Goal: Task Accomplishment & Management: Manage account settings

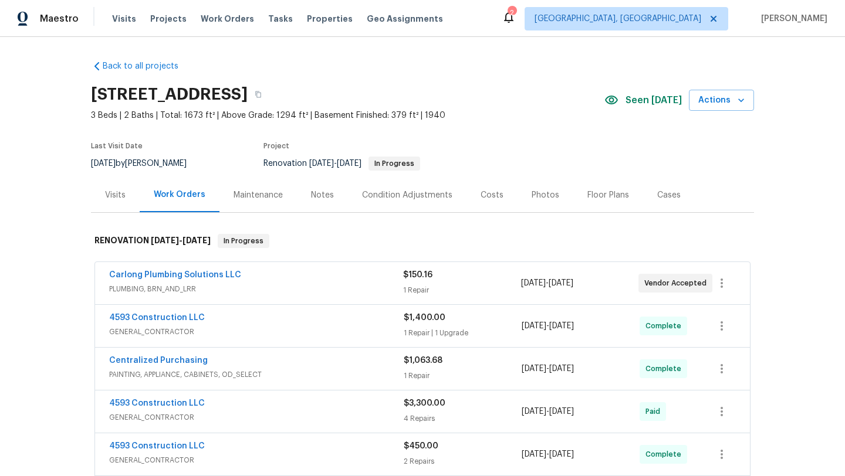
scroll to position [21, 0]
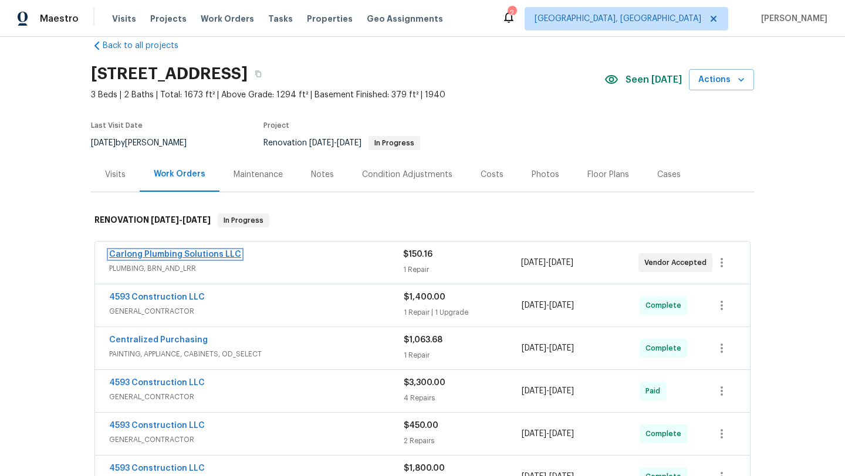
click at [160, 254] on link "Carlong Plumbing Solutions LLC" at bounding box center [175, 255] width 132 height 8
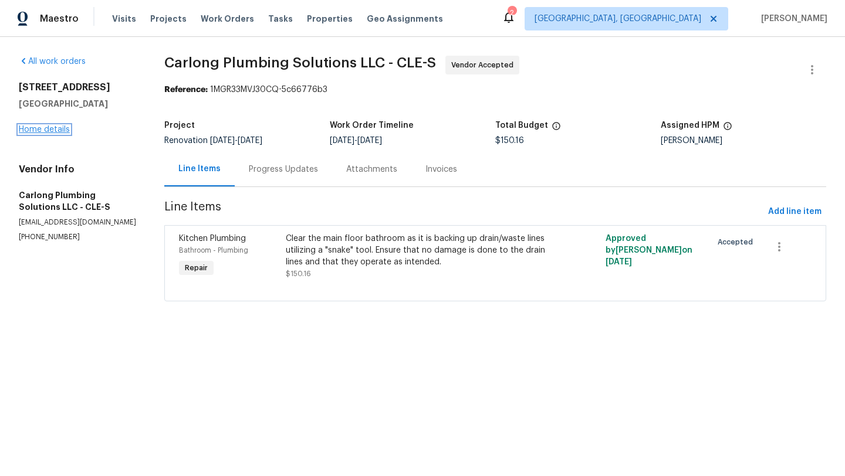
click at [24, 133] on link "Home details" at bounding box center [44, 130] width 51 height 8
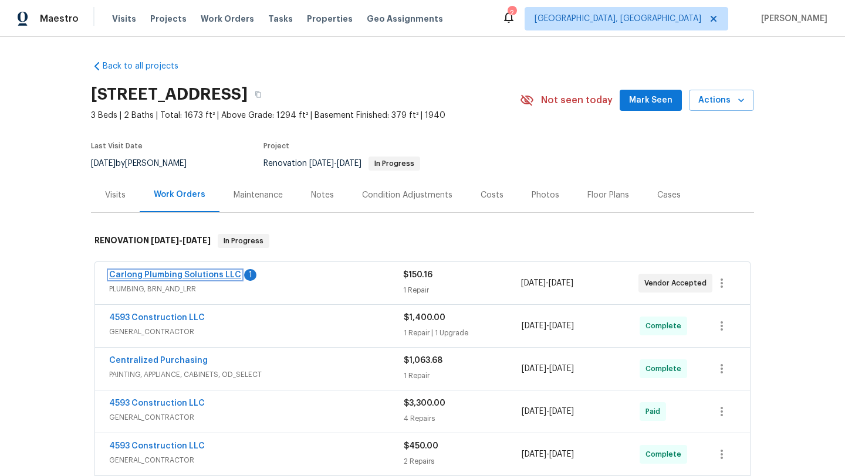
click at [151, 277] on link "Carlong Plumbing Solutions LLC" at bounding box center [175, 275] width 132 height 8
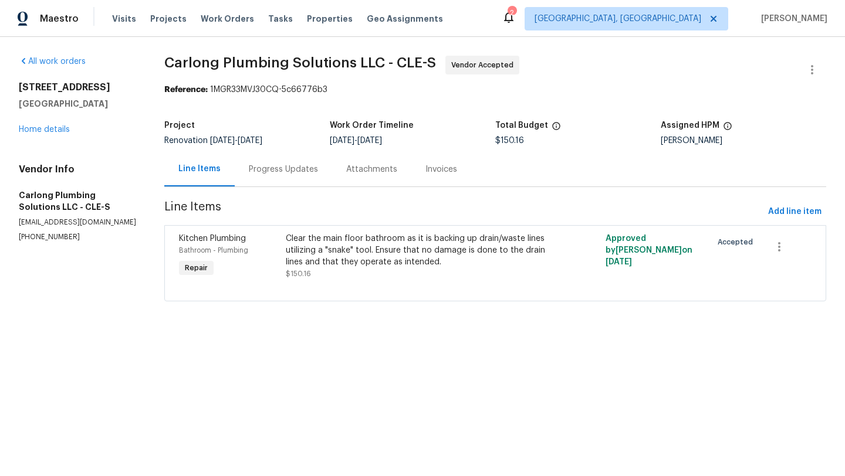
click at [283, 170] on div "Progress Updates" at bounding box center [283, 170] width 69 height 12
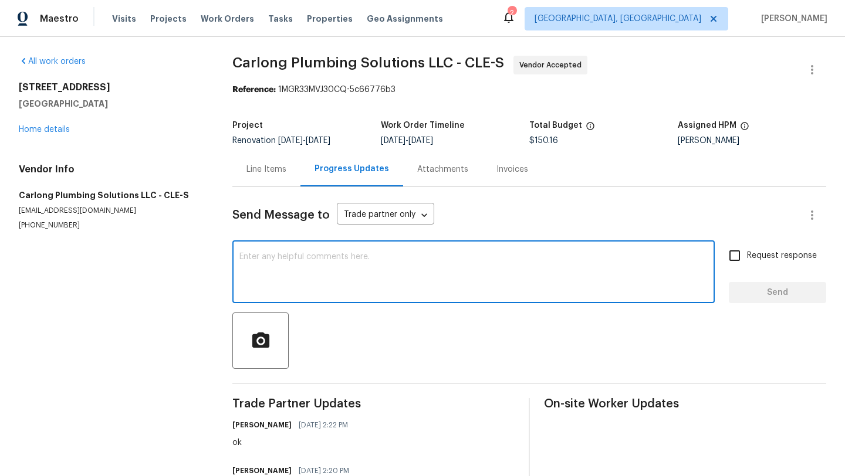
click at [288, 271] on textarea at bounding box center [473, 273] width 468 height 41
click at [282, 275] on textarea at bounding box center [473, 273] width 468 height 41
type textarea "t"
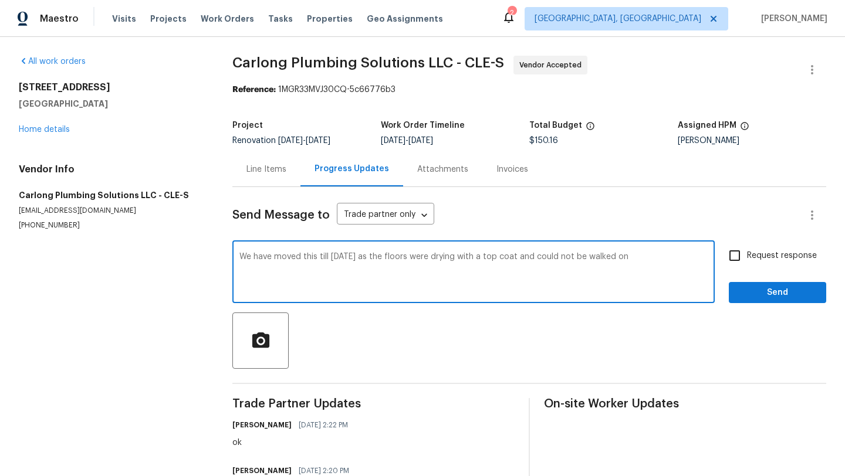
type textarea "We have moved this till tomorrow as the floors were drying with a top coat and …"
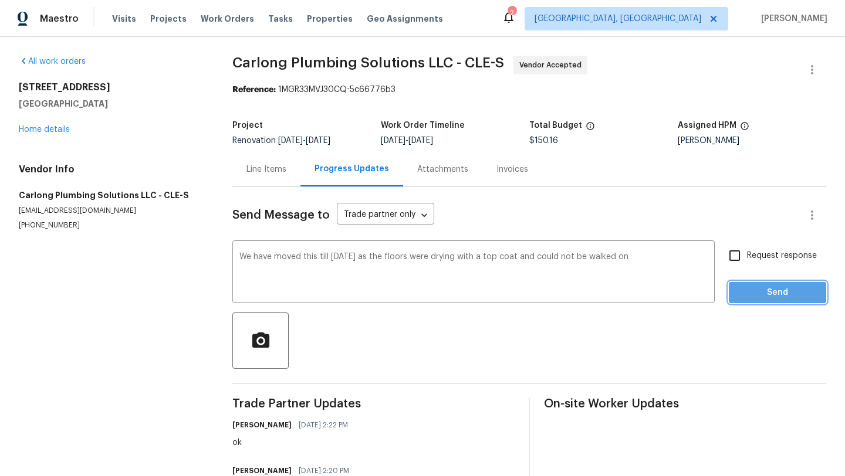
click at [747, 290] on span "Send" at bounding box center [777, 293] width 79 height 15
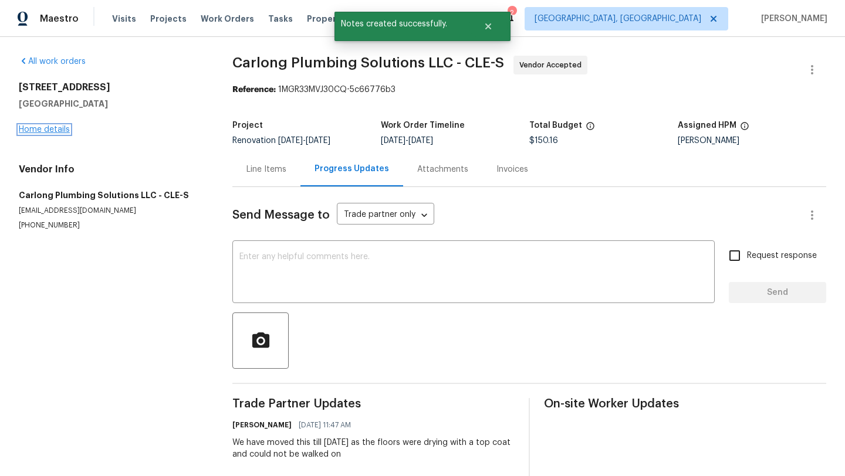
click at [34, 128] on link "Home details" at bounding box center [44, 130] width 51 height 8
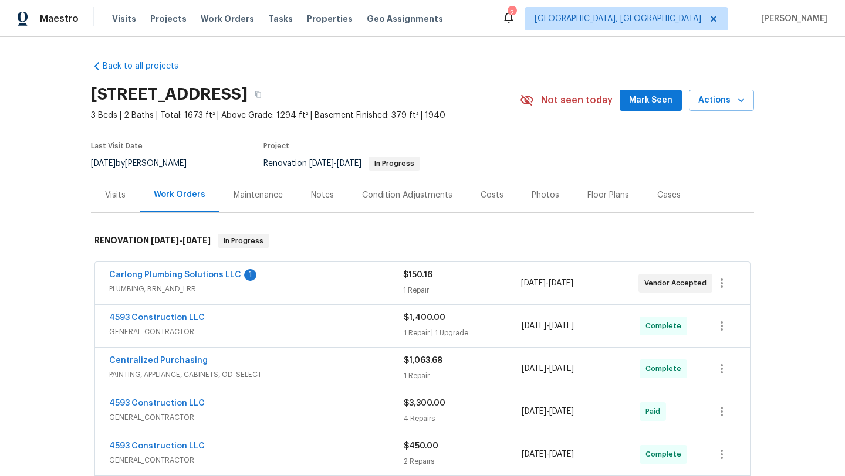
click at [640, 102] on span "Mark Seen" at bounding box center [650, 100] width 43 height 15
click at [733, 102] on span "Actions" at bounding box center [721, 100] width 46 height 15
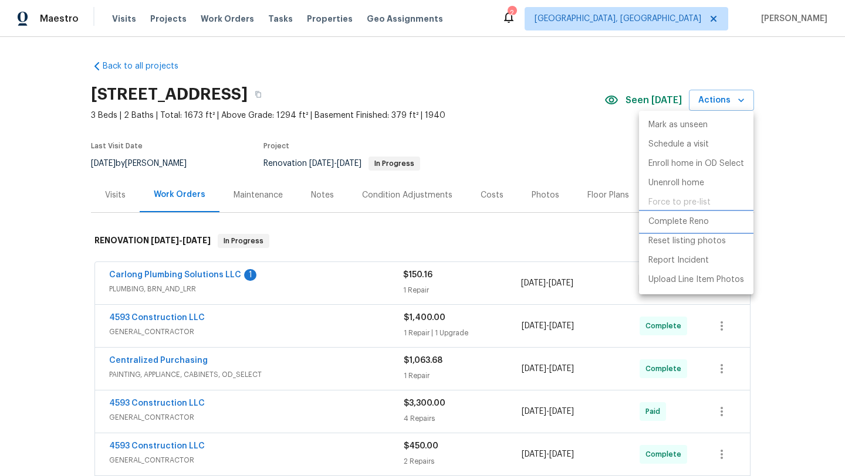
click at [665, 221] on p "Complete Reno" at bounding box center [678, 222] width 60 height 12
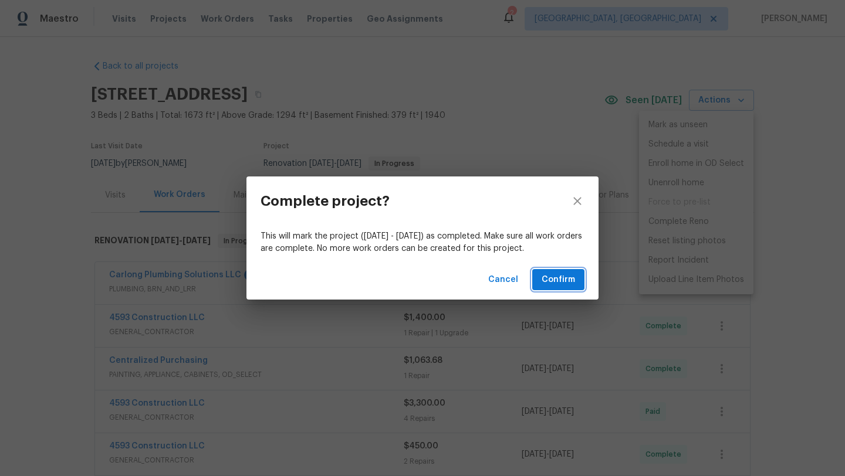
click at [566, 275] on span "Confirm" at bounding box center [558, 280] width 33 height 15
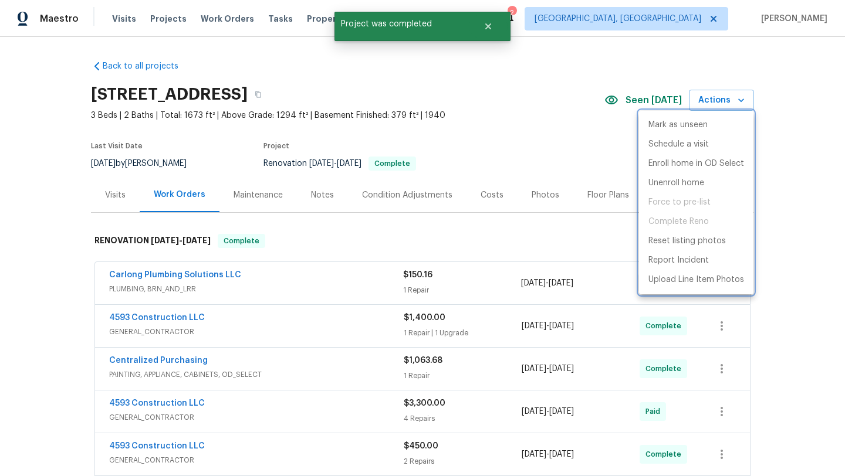
click at [528, 192] on div at bounding box center [422, 238] width 845 height 476
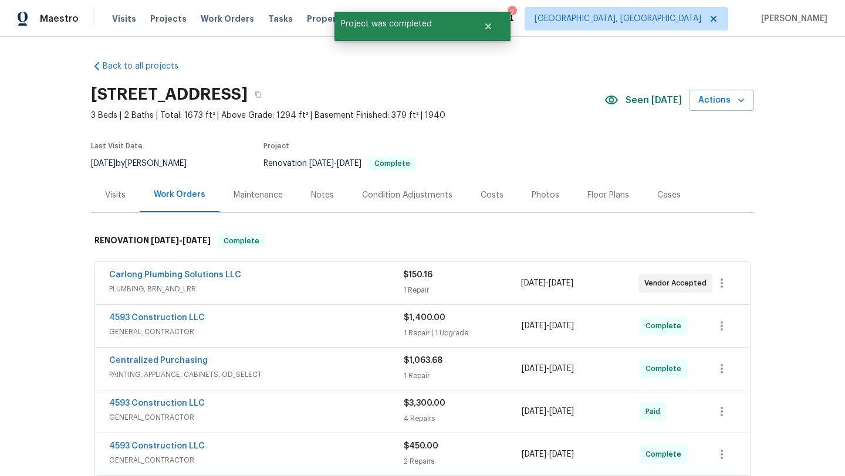
click at [532, 192] on div "Photos" at bounding box center [546, 196] width 28 height 12
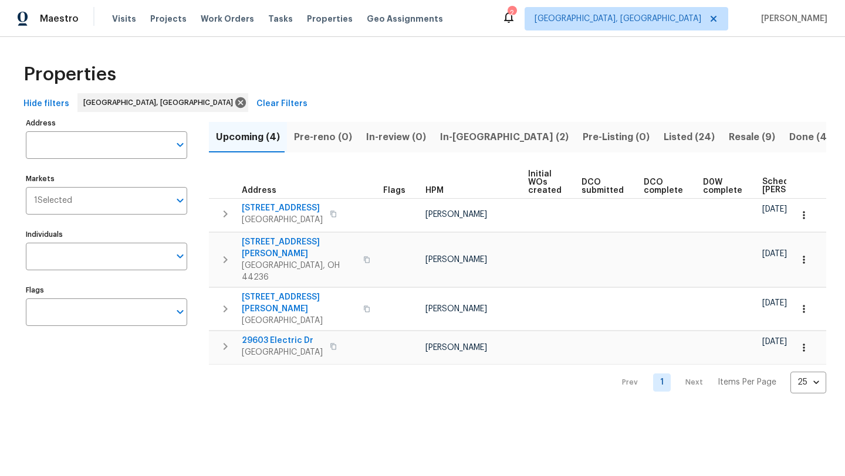
scroll to position [0, 131]
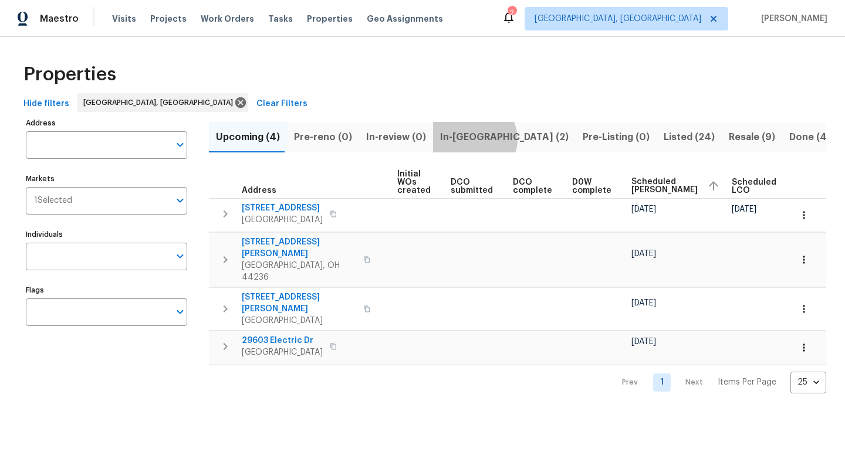
click at [466, 139] on span "In-reno (2)" at bounding box center [504, 137] width 129 height 16
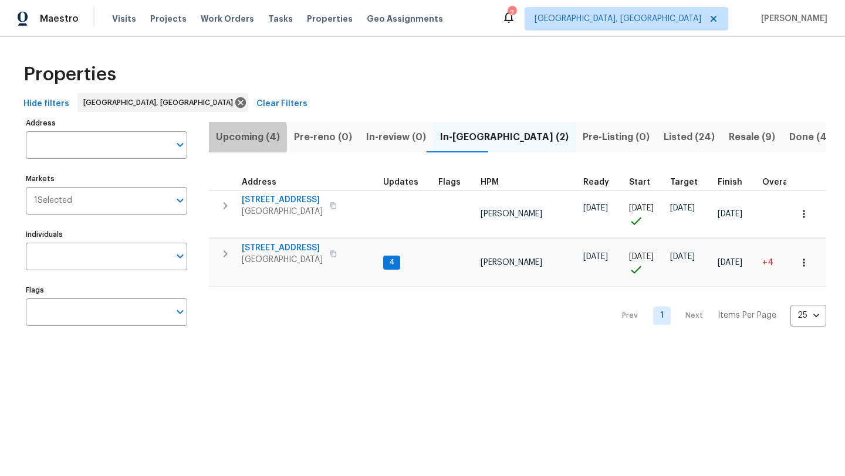
click at [230, 138] on span "Upcoming (4)" at bounding box center [248, 137] width 64 height 16
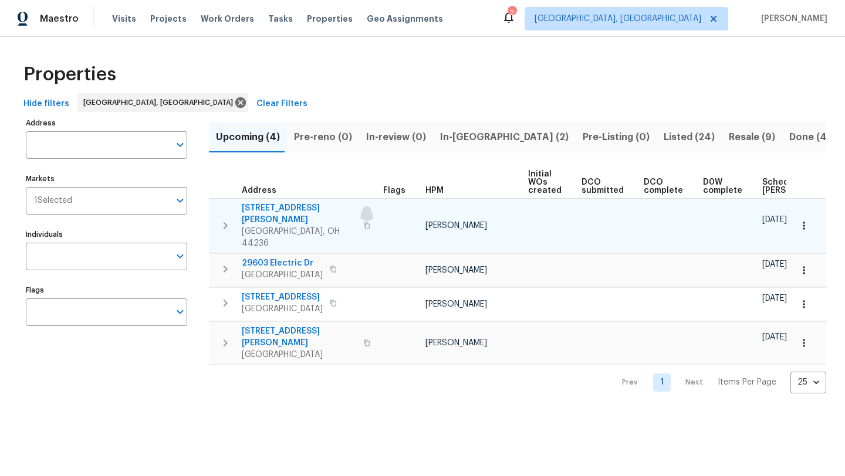
click at [363, 222] on icon "button" at bounding box center [366, 225] width 7 height 7
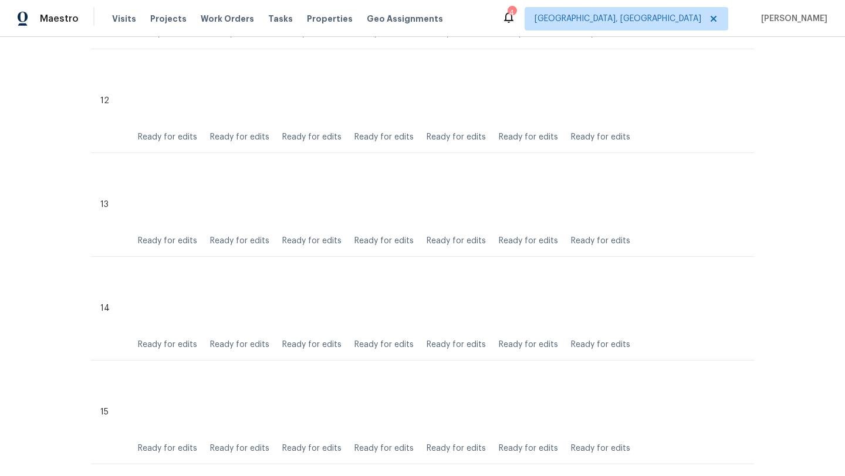
scroll to position [1532, 0]
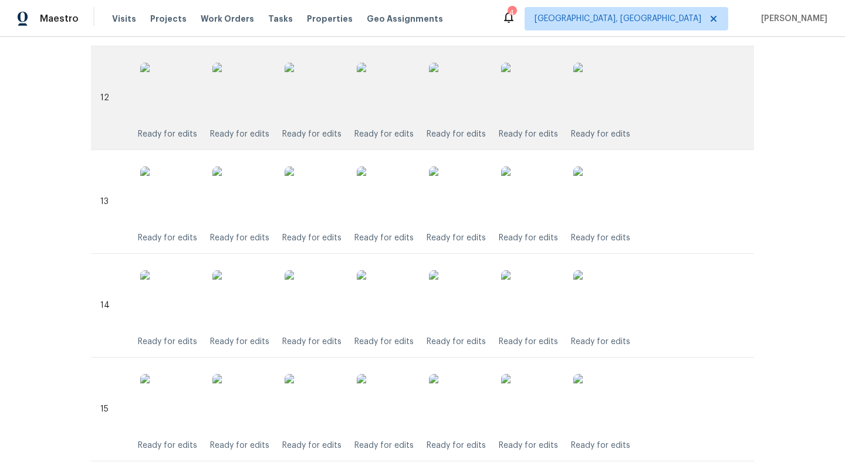
click at [385, 102] on img at bounding box center [386, 92] width 59 height 59
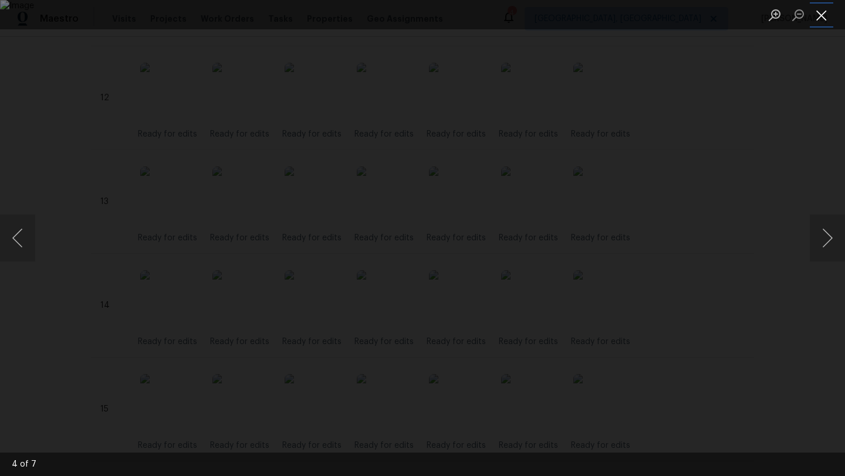
click at [826, 16] on button "Close lightbox" at bounding box center [821, 15] width 23 height 21
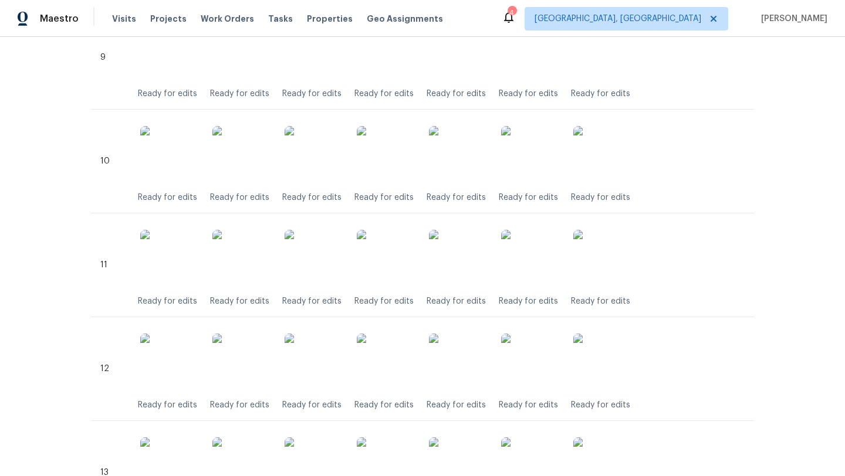
scroll to position [1206, 0]
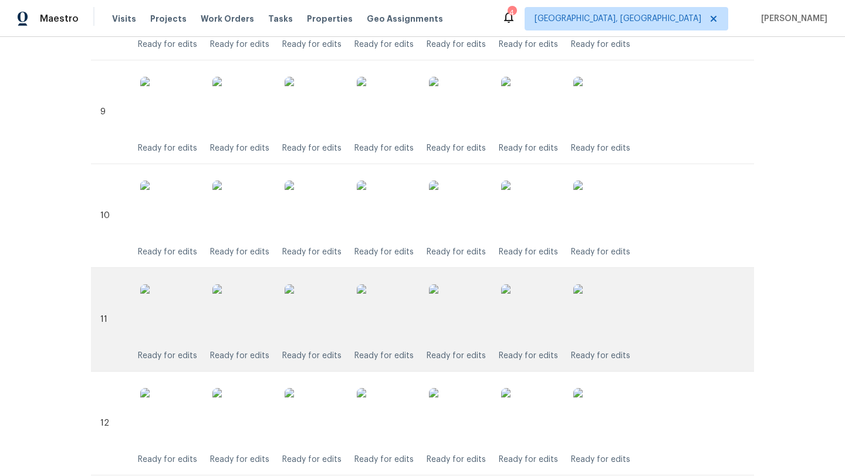
click at [380, 313] on img at bounding box center [386, 314] width 59 height 59
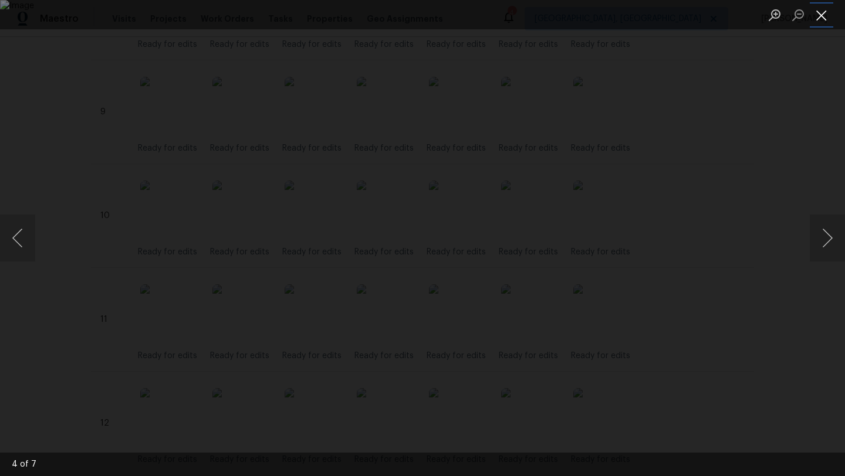
click at [822, 23] on button "Close lightbox" at bounding box center [821, 15] width 23 height 21
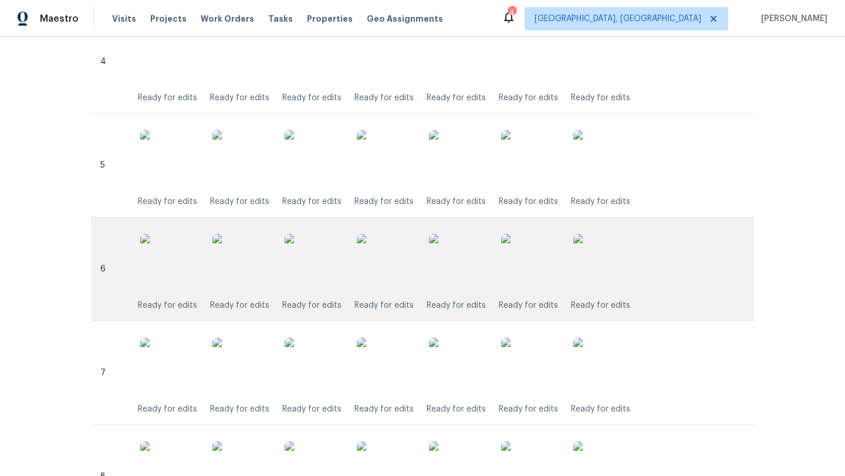
scroll to position [536, 0]
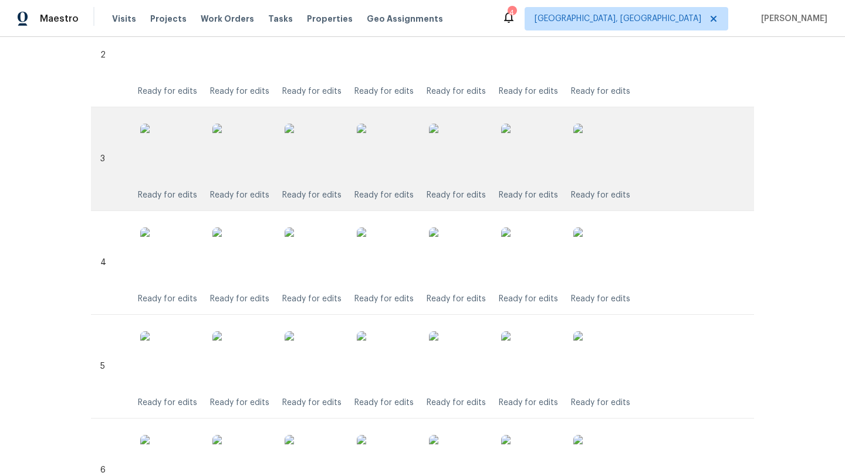
click at [464, 161] on img at bounding box center [458, 153] width 59 height 59
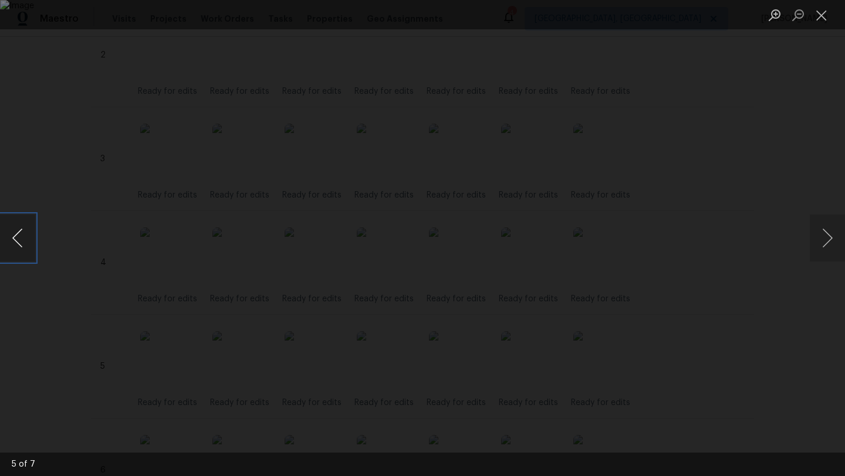
click at [15, 244] on button "Previous image" at bounding box center [17, 238] width 35 height 47
click at [821, 14] on button "Close lightbox" at bounding box center [821, 15] width 23 height 21
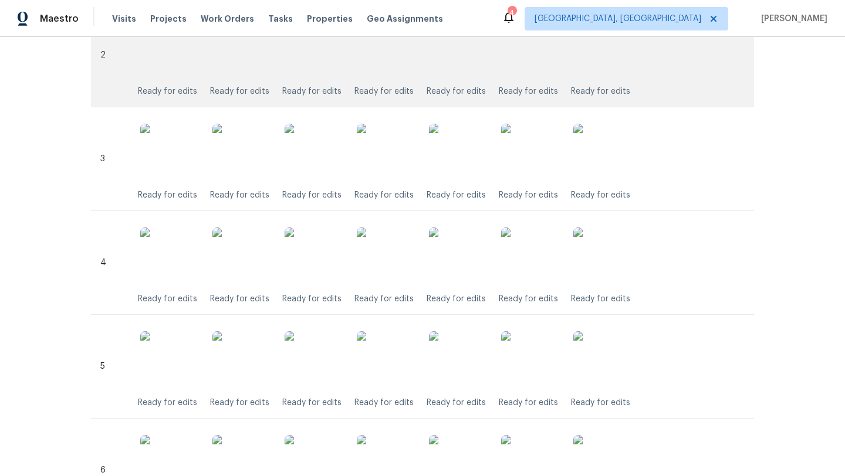
click at [383, 63] on img at bounding box center [386, 49] width 59 height 59
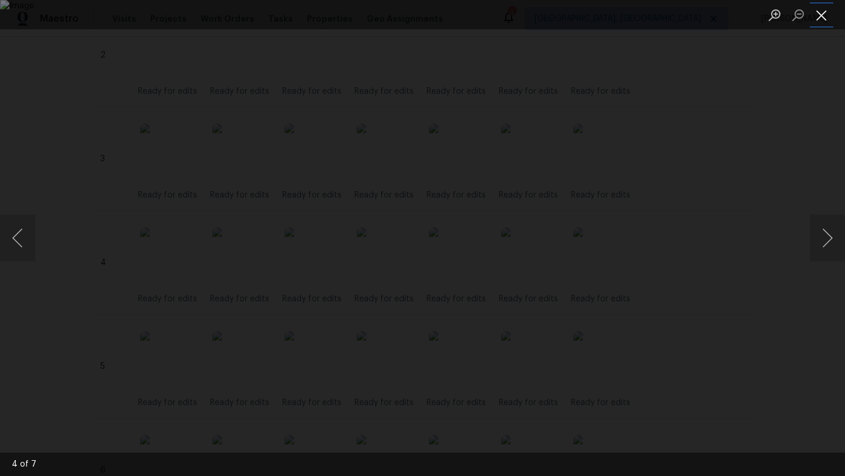
click at [823, 19] on button "Close lightbox" at bounding box center [821, 15] width 23 height 21
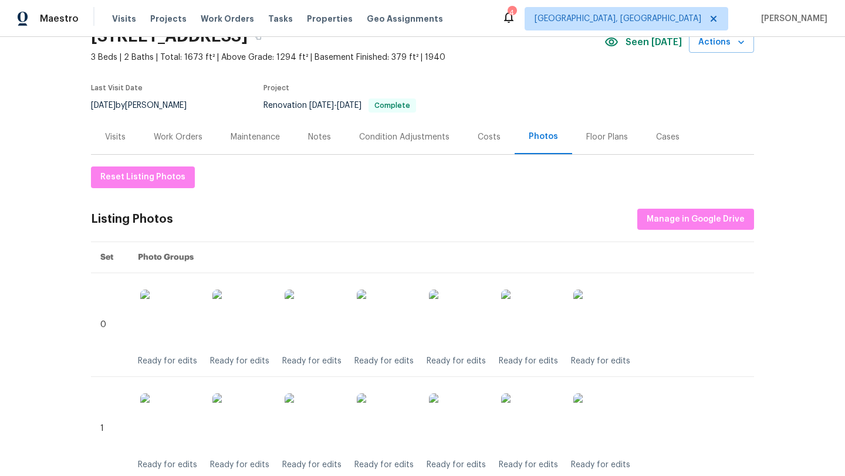
scroll to position [0, 0]
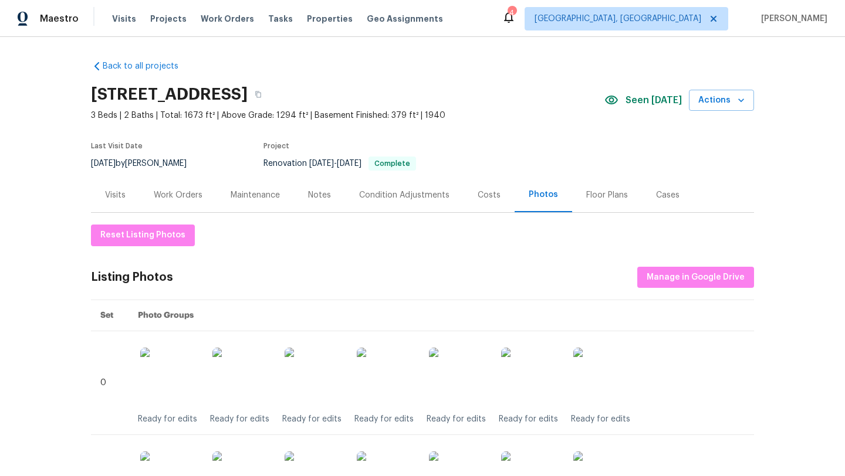
click at [117, 197] on div "Visits" at bounding box center [115, 196] width 21 height 12
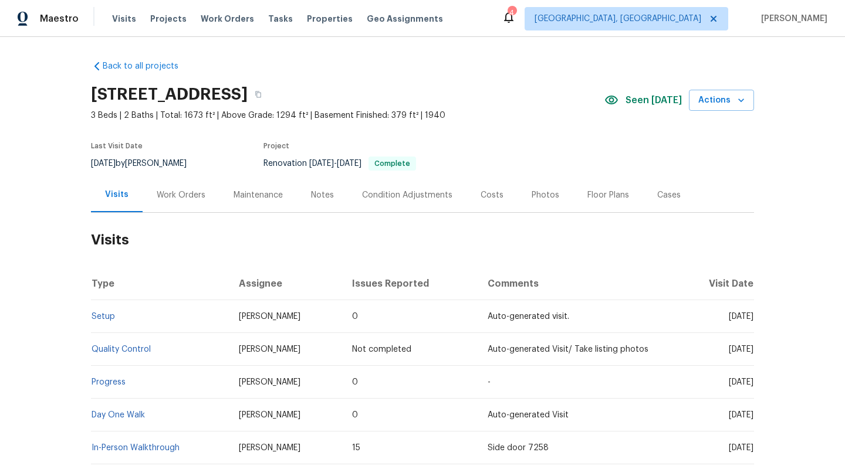
click at [182, 194] on div "Work Orders" at bounding box center [181, 196] width 49 height 12
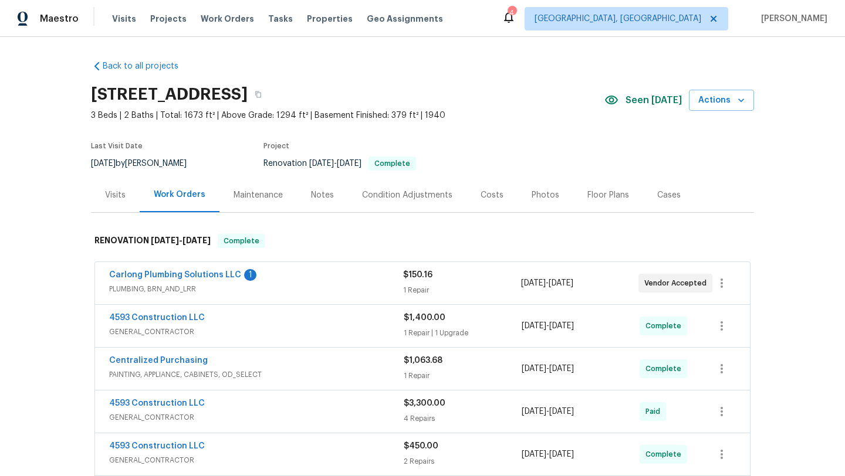
click at [123, 184] on div "Visits" at bounding box center [115, 195] width 49 height 35
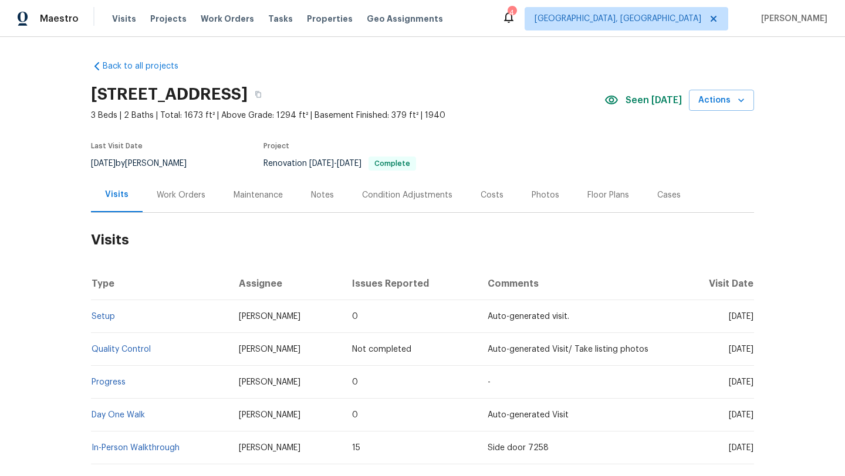
click at [174, 193] on div "Work Orders" at bounding box center [181, 196] width 49 height 12
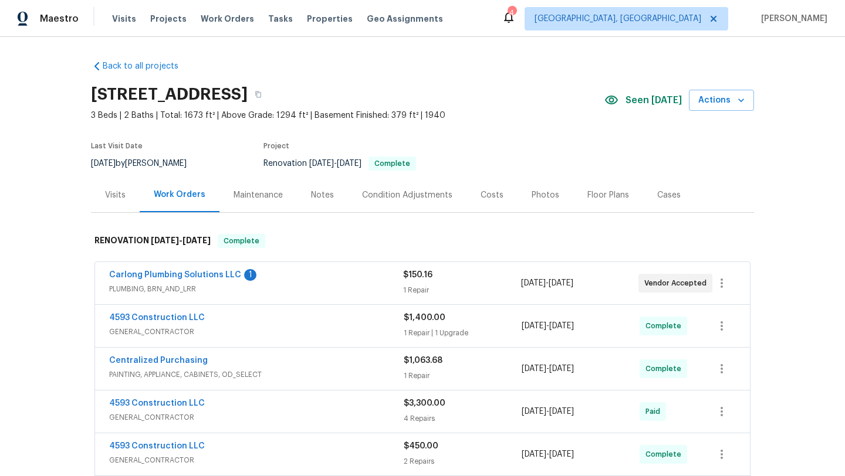
click at [394, 192] on div "Condition Adjustments" at bounding box center [407, 196] width 90 height 12
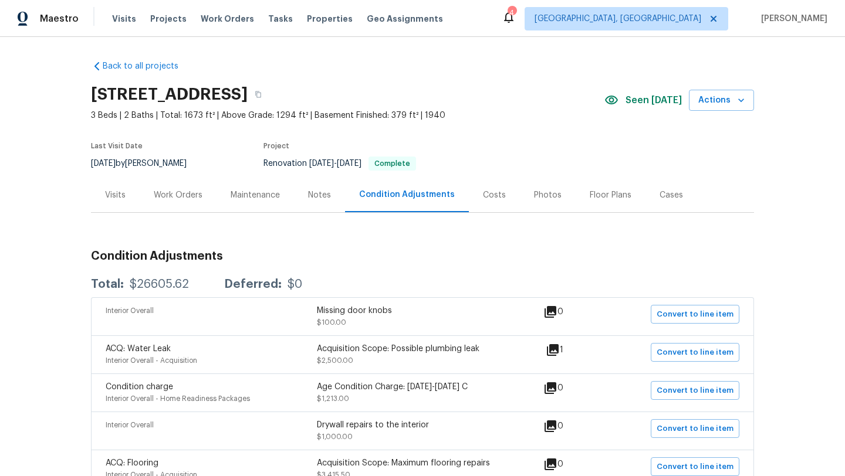
click at [189, 195] on div "Work Orders" at bounding box center [178, 196] width 49 height 12
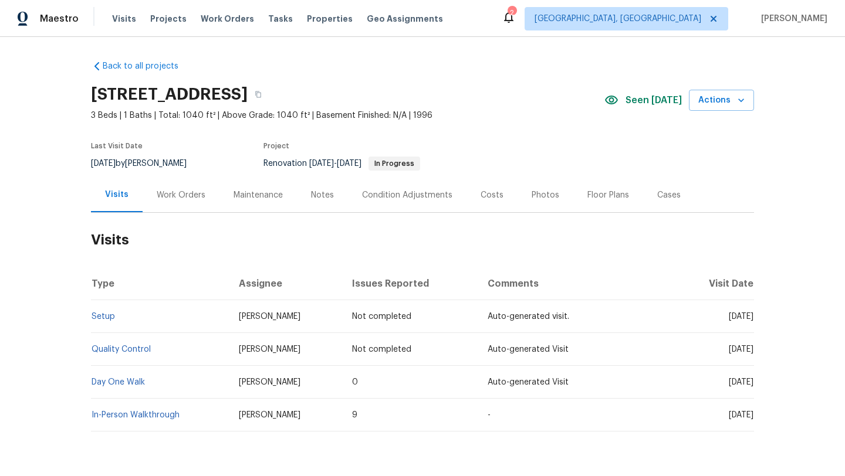
click at [172, 188] on div "Work Orders" at bounding box center [181, 195] width 77 height 35
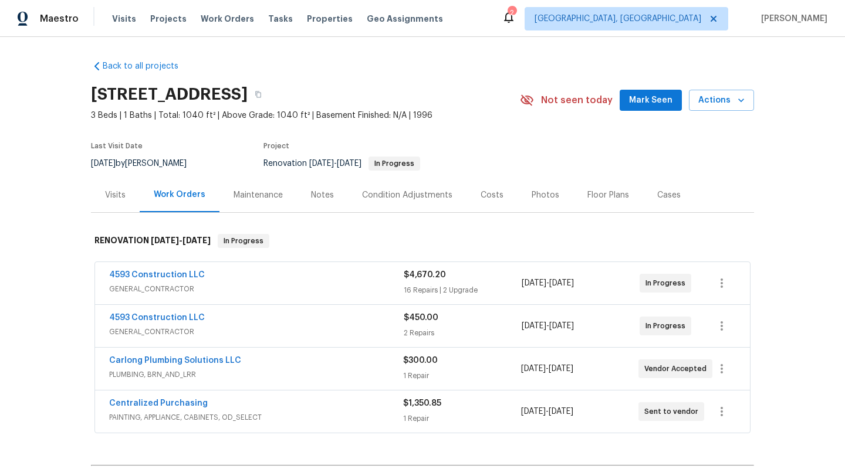
click at [324, 197] on div "Notes" at bounding box center [322, 196] width 23 height 12
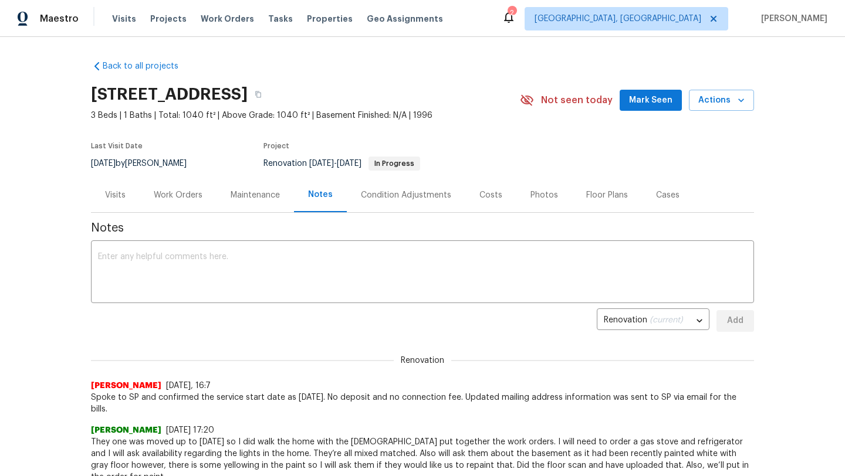
click at [393, 195] on div "Condition Adjustments" at bounding box center [406, 196] width 90 height 12
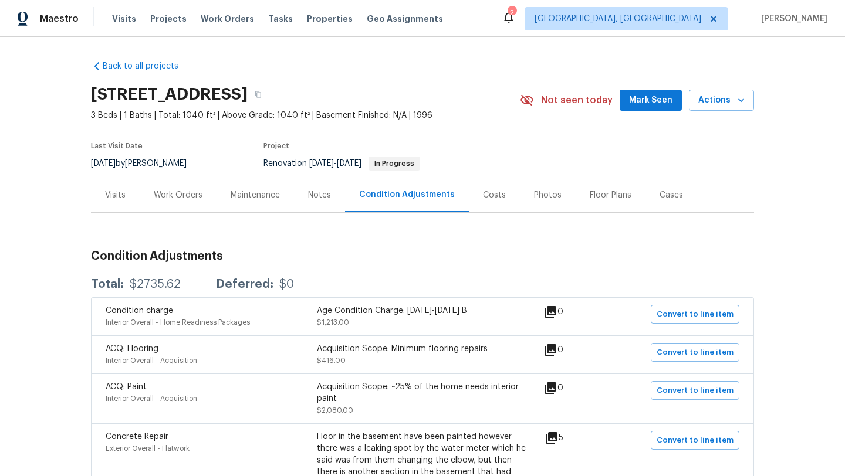
click at [190, 196] on div "Work Orders" at bounding box center [178, 196] width 49 height 12
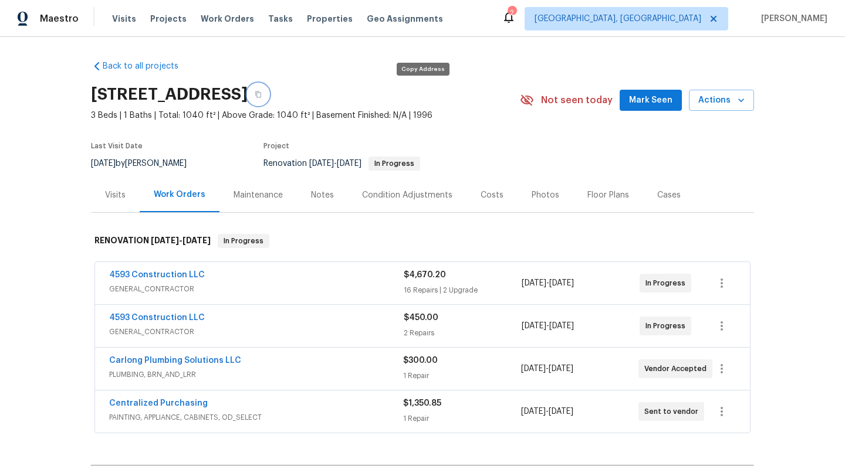
click at [269, 94] on button "button" at bounding box center [258, 94] width 21 height 21
click at [136, 276] on link "4593 Construction LLC" at bounding box center [157, 275] width 96 height 8
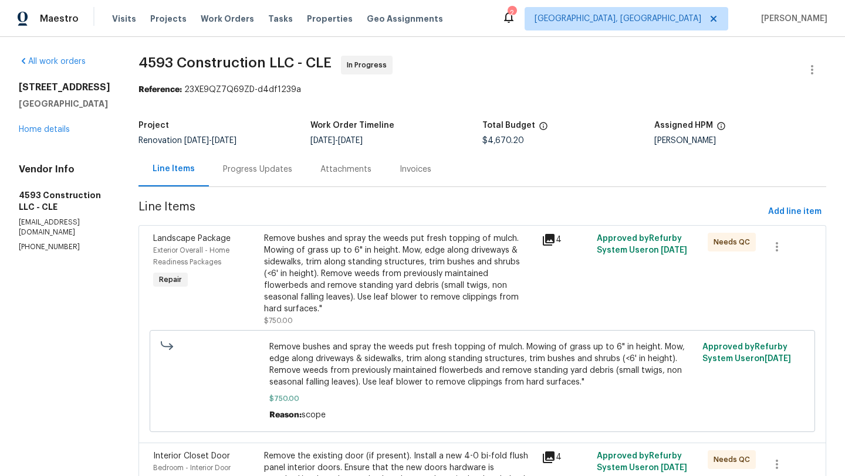
click at [347, 283] on div "Remove bushes and spray the weeds put fresh topping of mulch. Mowing of grass u…" at bounding box center [399, 274] width 271 height 82
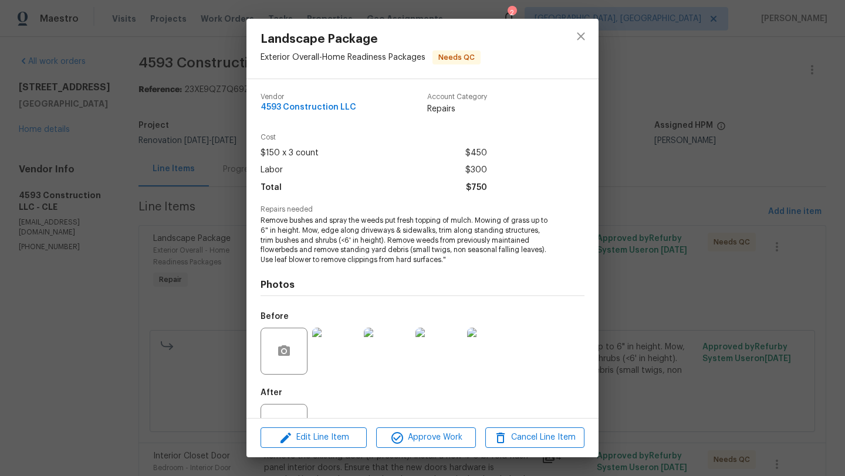
scroll to position [45, 0]
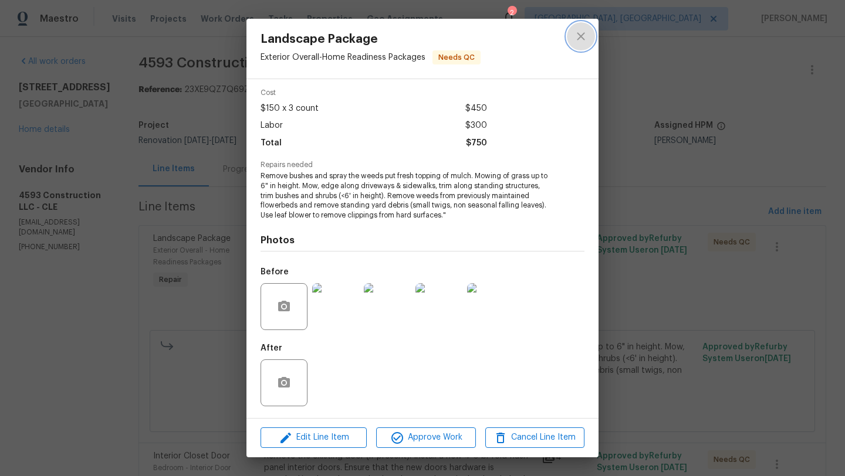
click at [589, 40] on button "close" at bounding box center [581, 36] width 28 height 28
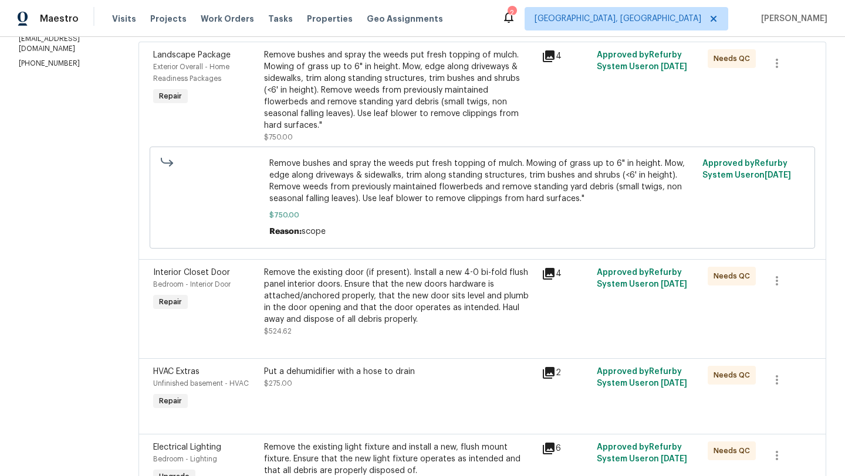
scroll to position [194, 0]
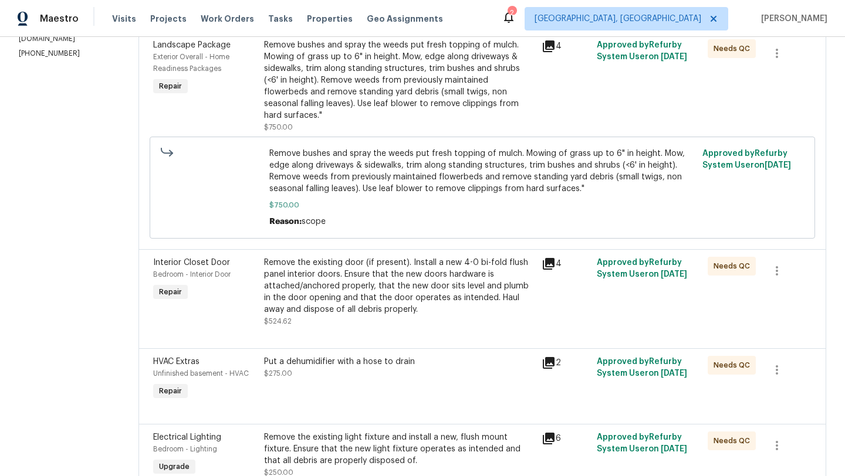
click at [343, 306] on div "Remove the existing door (if present). Install a new 4-0 bi-fold flush panel in…" at bounding box center [399, 286] width 271 height 59
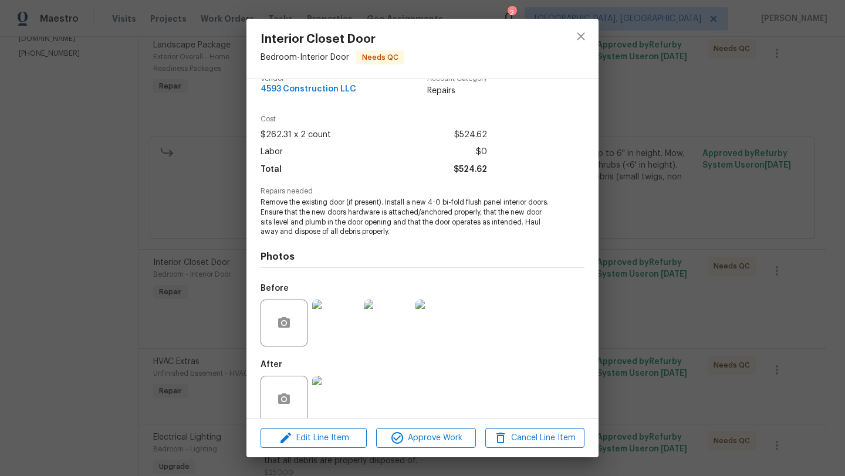
scroll to position [35, 0]
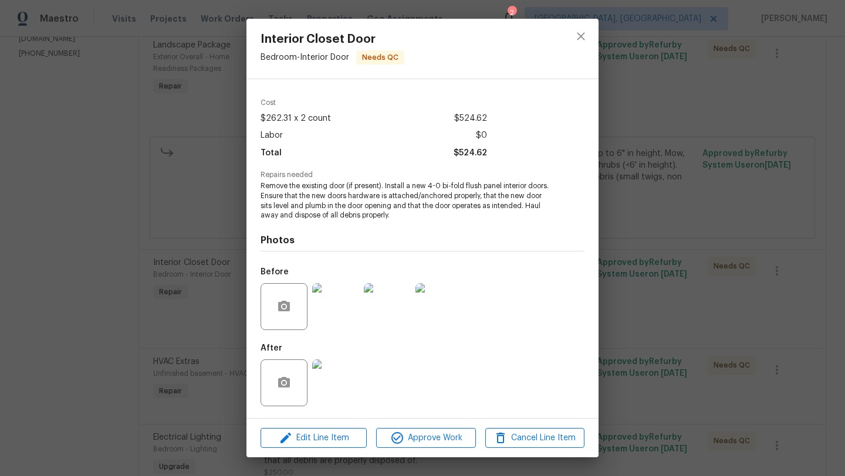
click at [330, 381] on img at bounding box center [335, 383] width 47 height 47
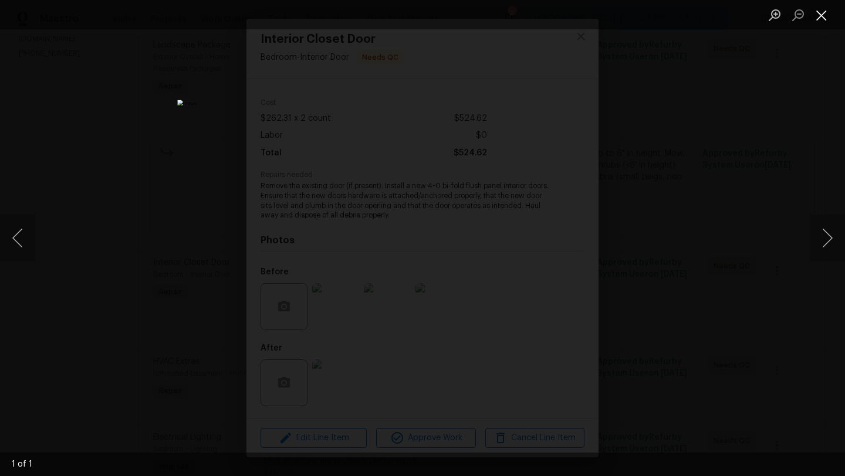
click at [826, 18] on button "Close lightbox" at bounding box center [821, 15] width 23 height 21
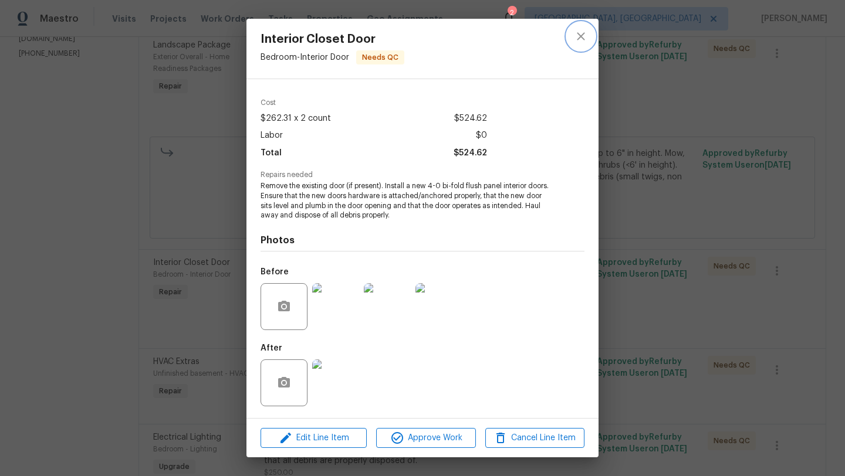
click at [580, 38] on icon "close" at bounding box center [581, 36] width 14 height 14
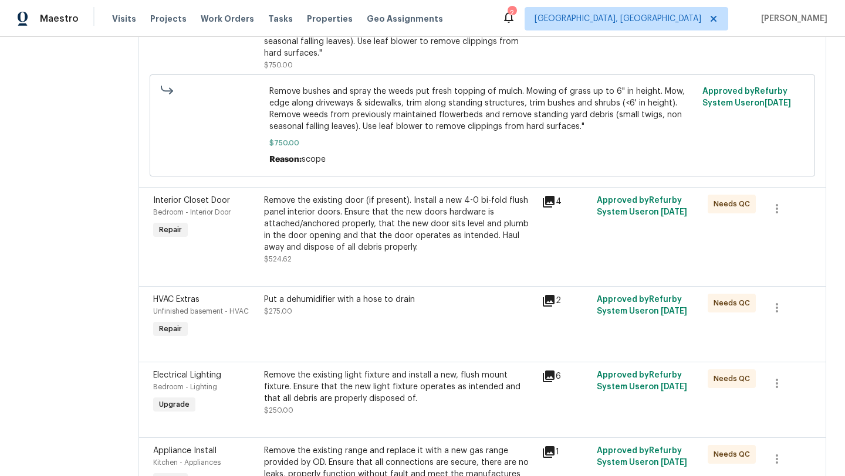
scroll to position [261, 0]
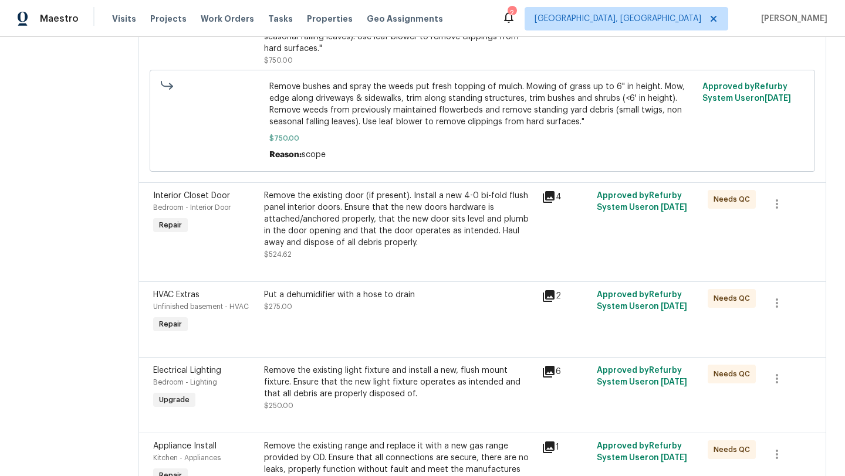
click at [349, 324] on div "Put a dehumidifier with a hose to drain $275.00" at bounding box center [400, 313] width 278 height 54
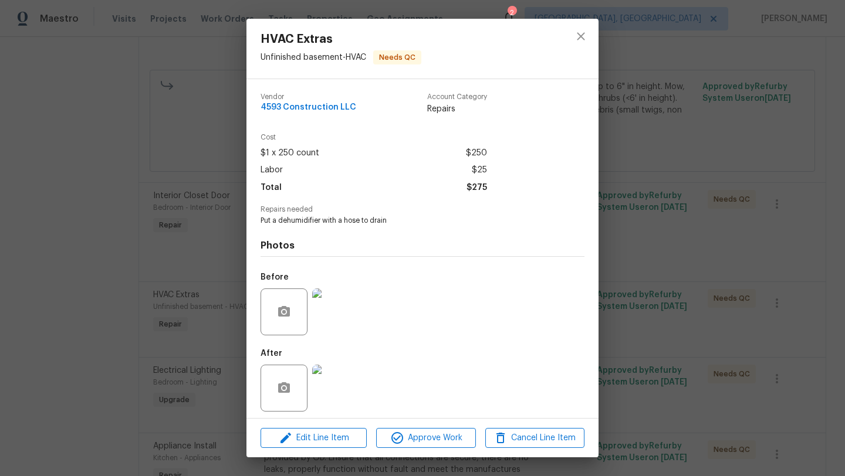
click at [338, 398] on img at bounding box center [335, 388] width 47 height 47
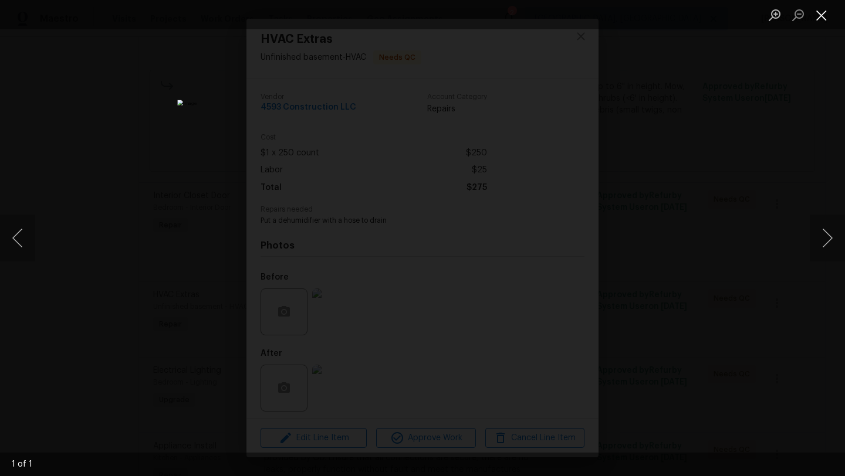
click at [819, 19] on button "Close lightbox" at bounding box center [821, 15] width 23 height 21
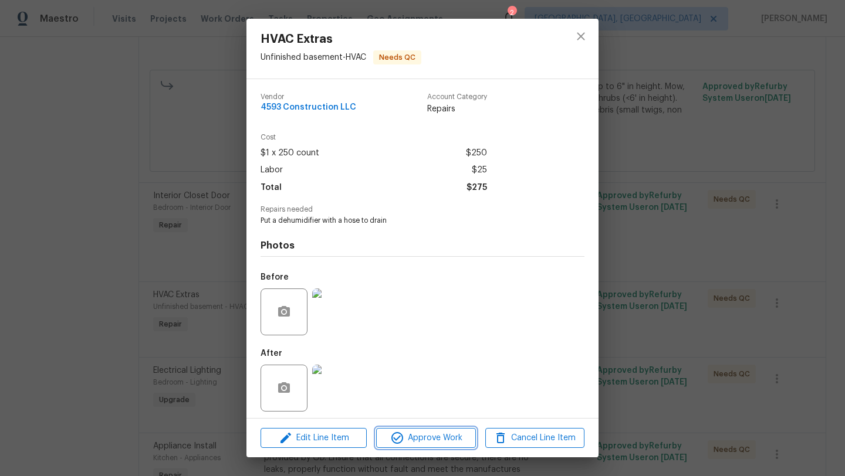
click at [414, 440] on span "Approve Work" at bounding box center [426, 438] width 92 height 15
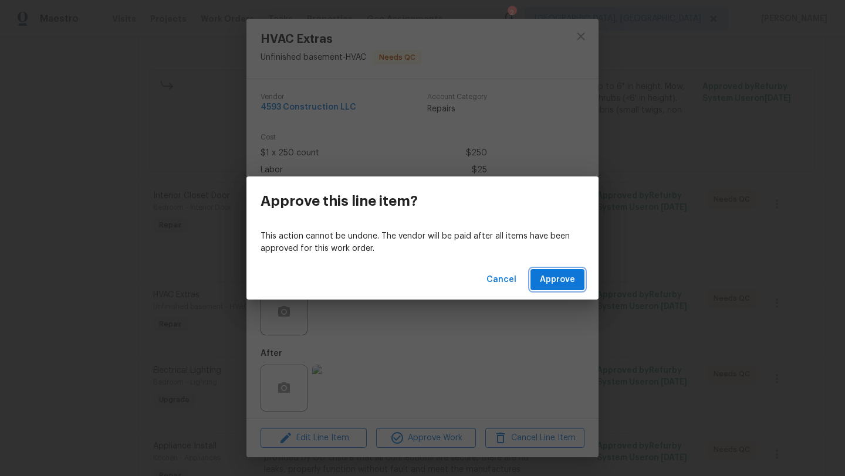
click at [569, 283] on span "Approve" at bounding box center [557, 280] width 35 height 15
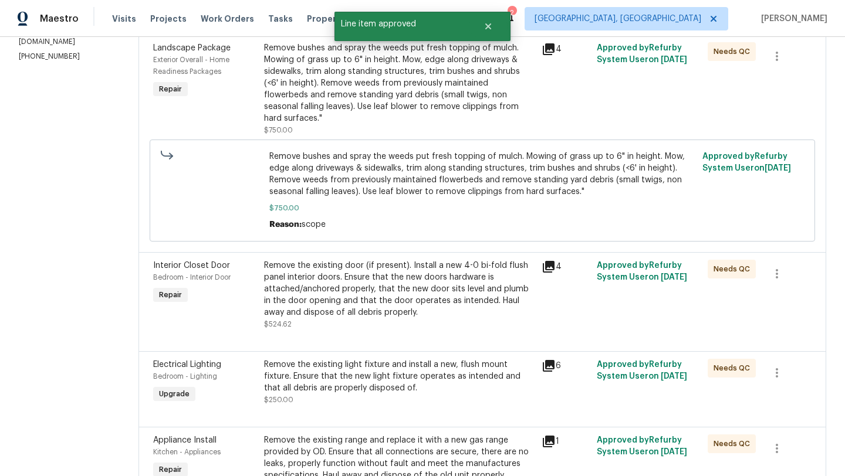
scroll to position [234, 0]
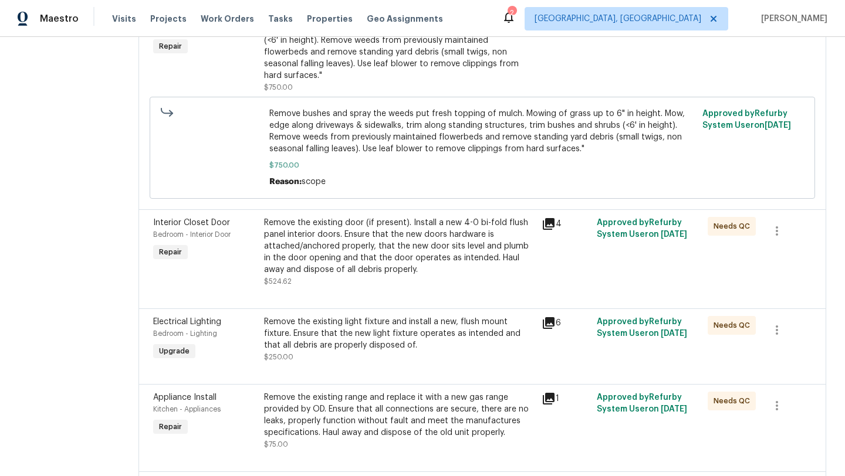
click at [339, 246] on div "Remove the existing door (if present). Install a new 4-0 bi-fold flush panel in…" at bounding box center [399, 246] width 271 height 59
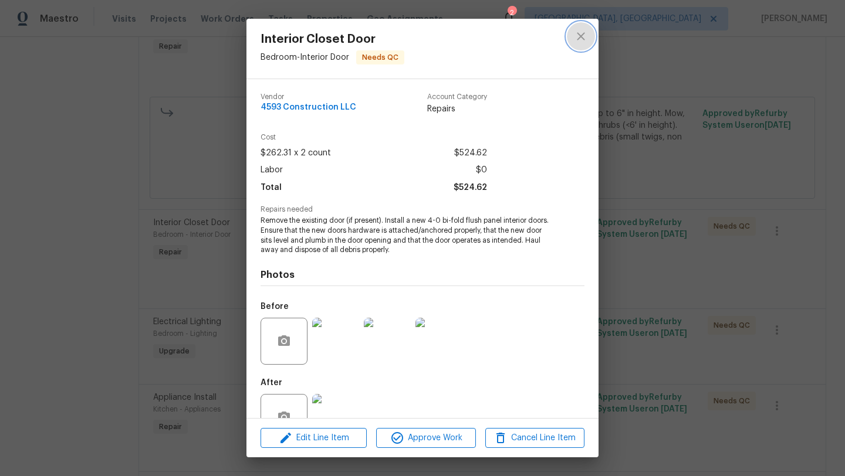
click at [580, 29] on icon "close" at bounding box center [581, 36] width 14 height 14
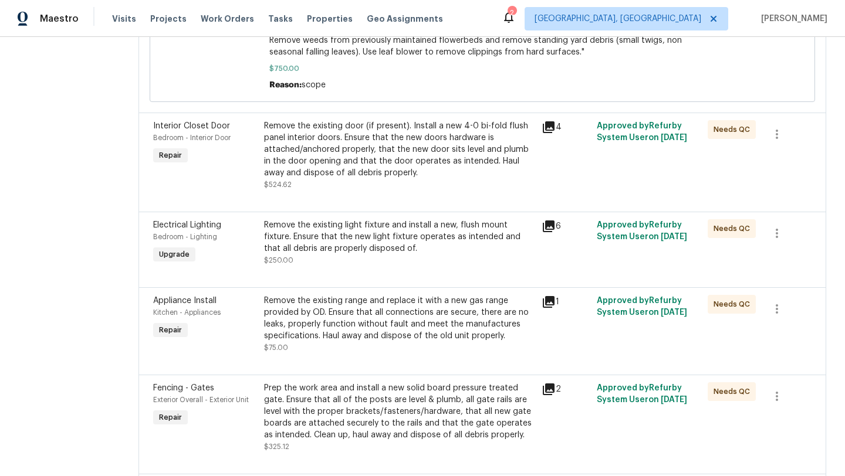
scroll to position [340, 0]
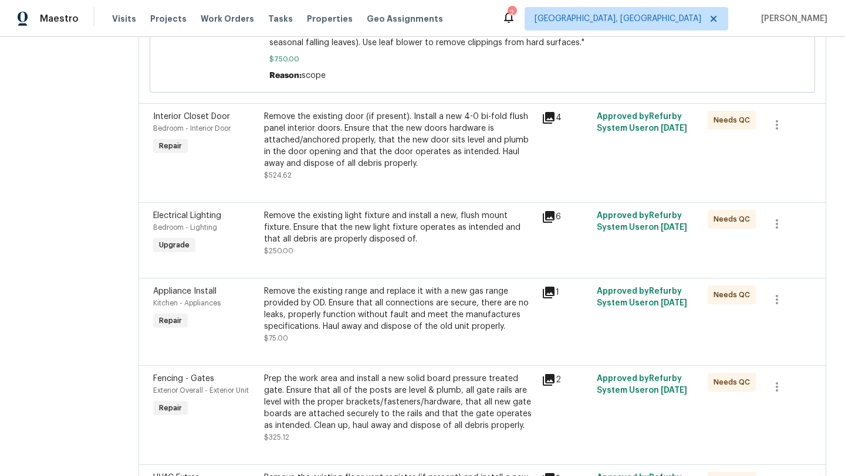
click at [356, 303] on div "Remove the existing range and replace it with a new gas range provided by OD. E…" at bounding box center [399, 309] width 271 height 47
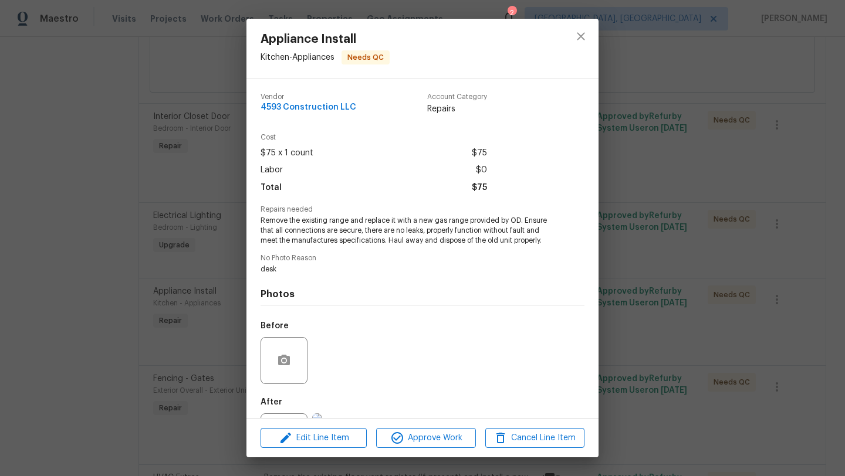
scroll to position [54, 0]
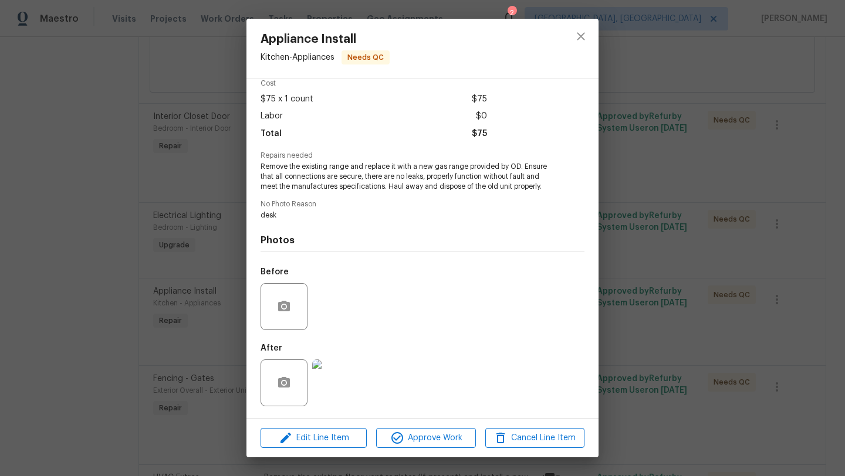
click at [326, 381] on img at bounding box center [335, 383] width 47 height 47
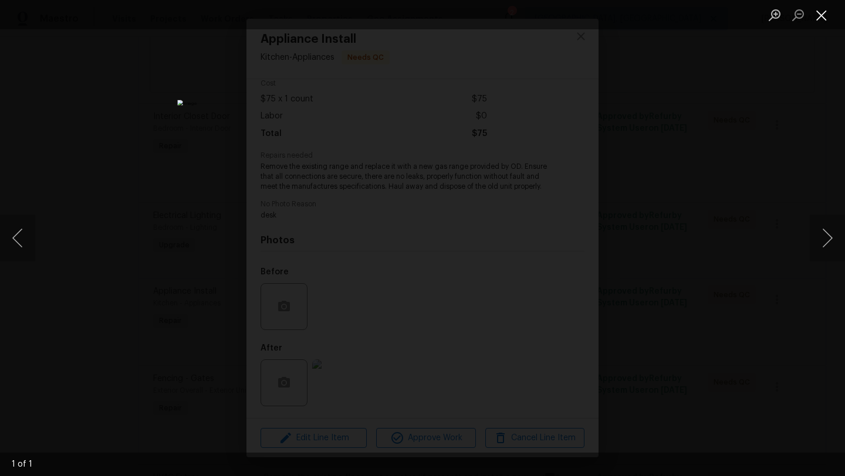
click at [821, 19] on button "Close lightbox" at bounding box center [821, 15] width 23 height 21
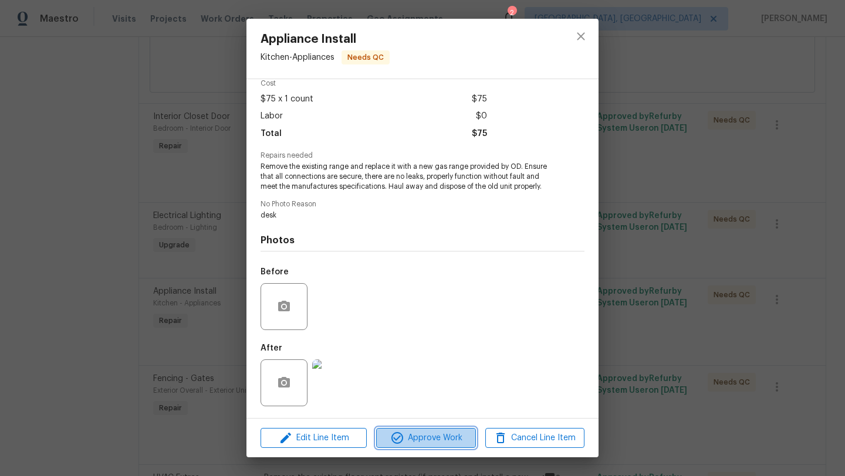
click at [441, 440] on span "Approve Work" at bounding box center [426, 438] width 92 height 15
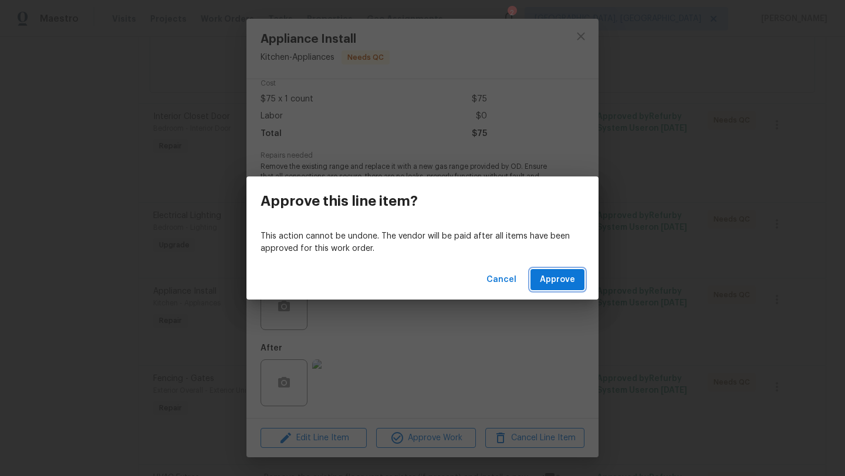
click at [545, 280] on span "Approve" at bounding box center [557, 280] width 35 height 15
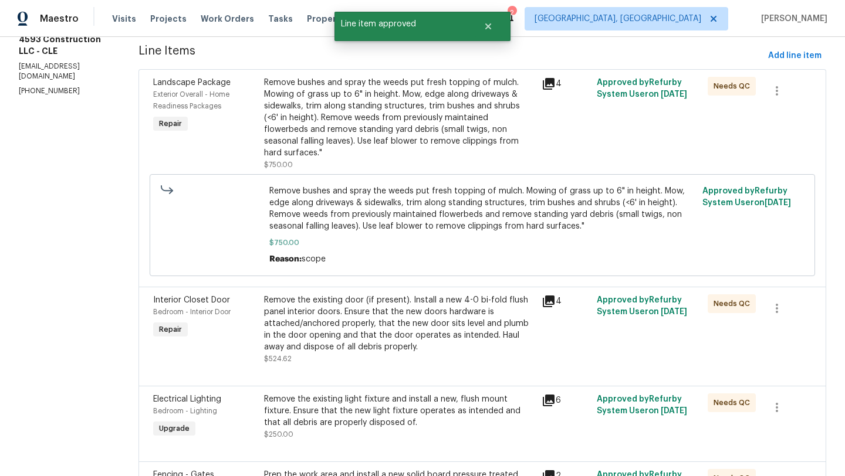
scroll to position [190, 0]
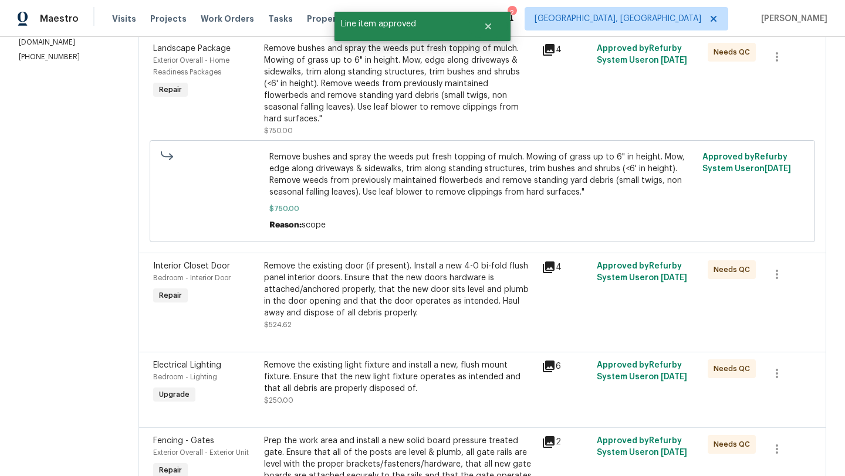
click at [350, 378] on div "Remove the existing light fixture and install a new, flush mount fixture. Ensur…" at bounding box center [399, 377] width 271 height 35
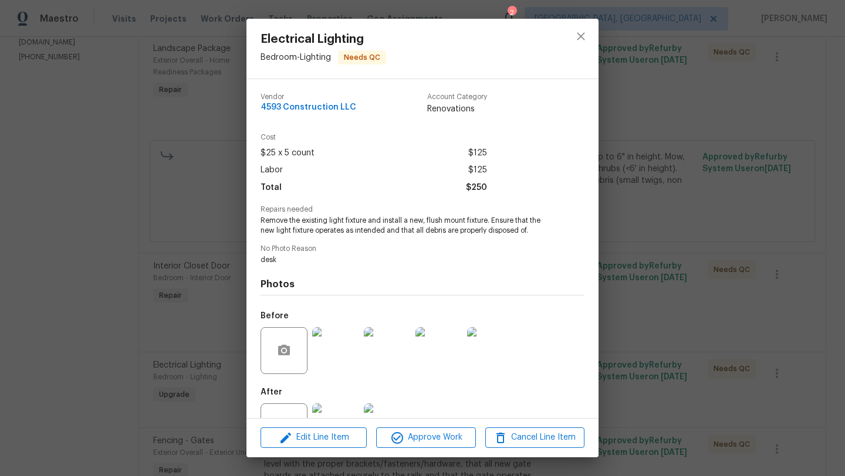
scroll to position [45, 0]
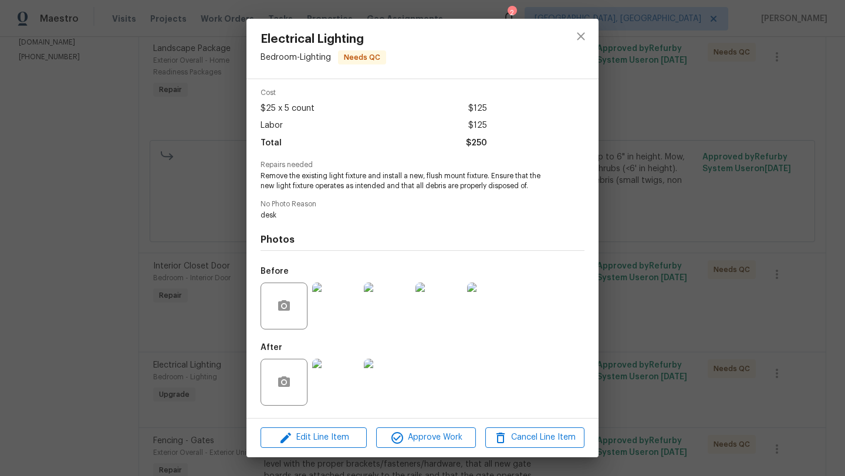
click at [345, 382] on img at bounding box center [335, 382] width 47 height 47
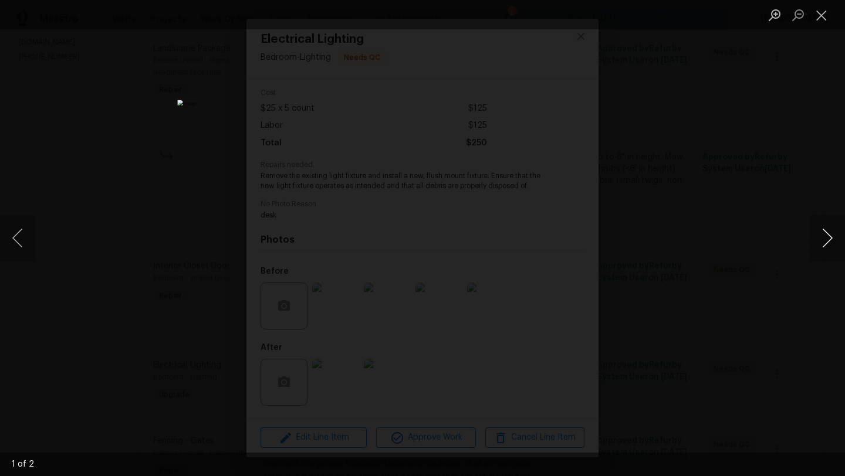
click at [829, 245] on button "Next image" at bounding box center [827, 238] width 35 height 47
click at [819, 16] on button "Close lightbox" at bounding box center [821, 15] width 23 height 21
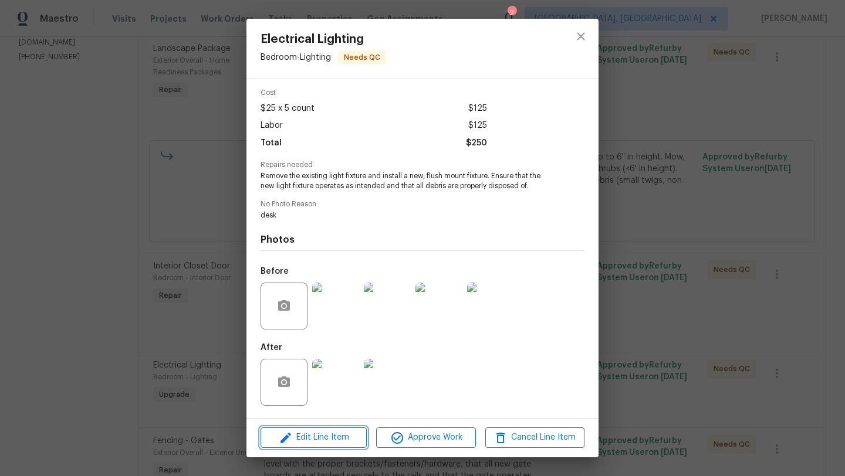
click at [313, 444] on span "Edit Line Item" at bounding box center [313, 438] width 99 height 15
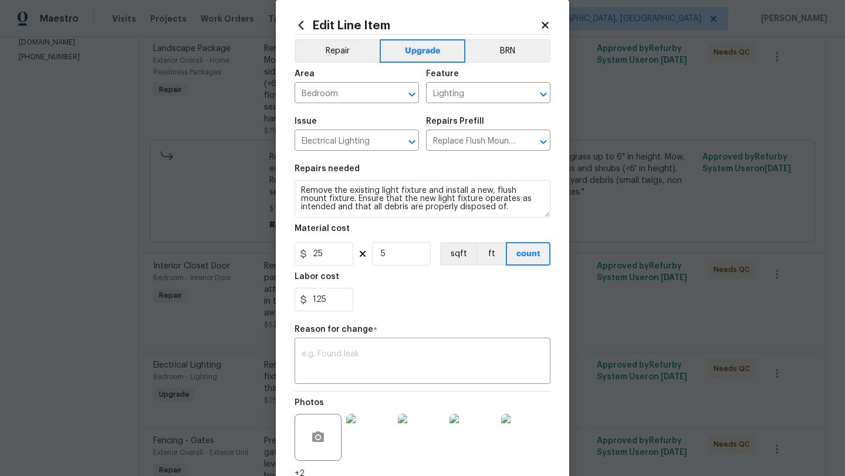
scroll to position [14, 0]
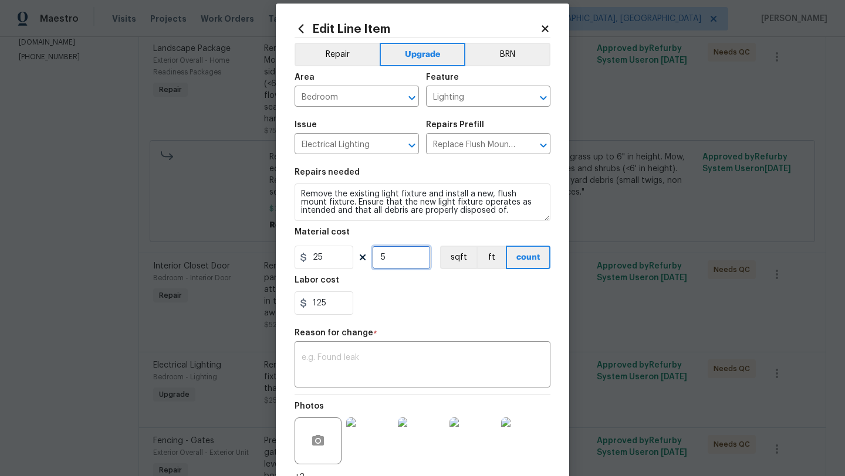
click at [398, 259] on input "5" at bounding box center [401, 257] width 59 height 23
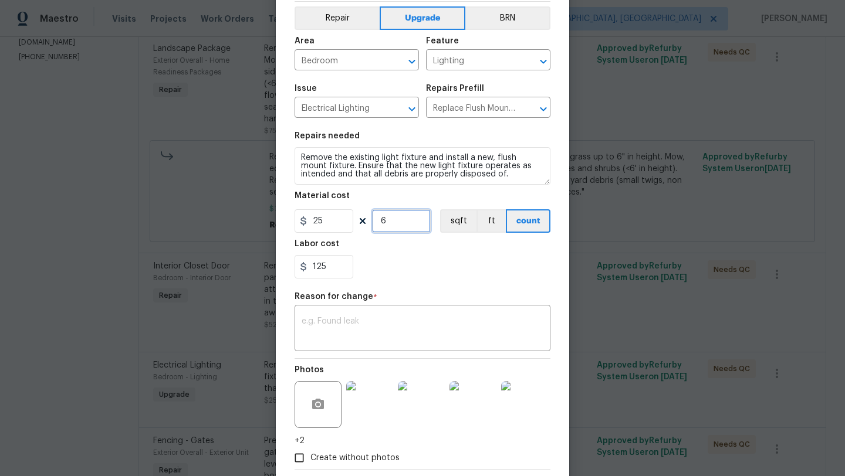
scroll to position [114, 0]
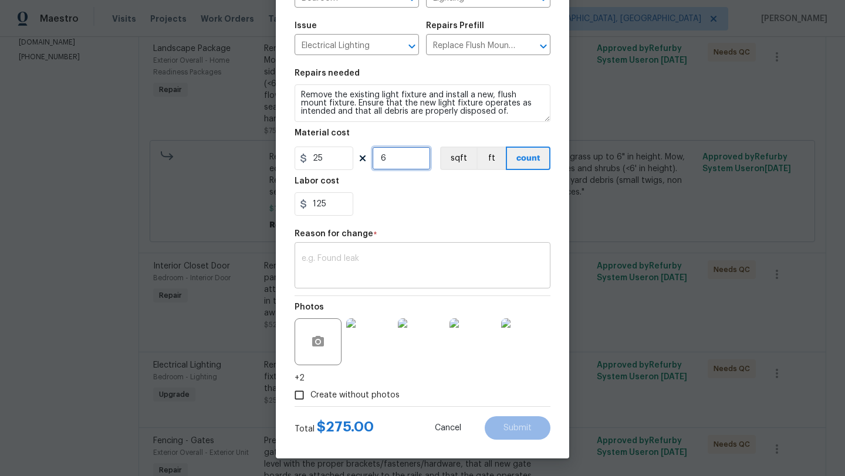
type input "6"
click at [397, 261] on textarea at bounding box center [423, 267] width 242 height 25
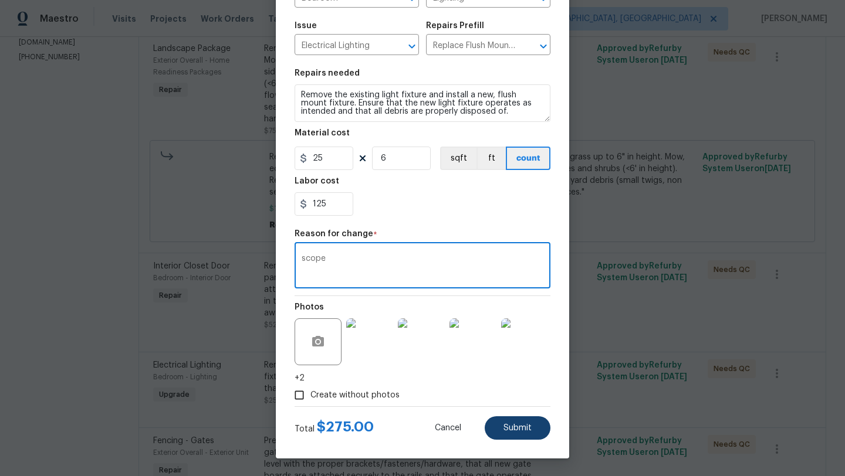
type textarea "scope"
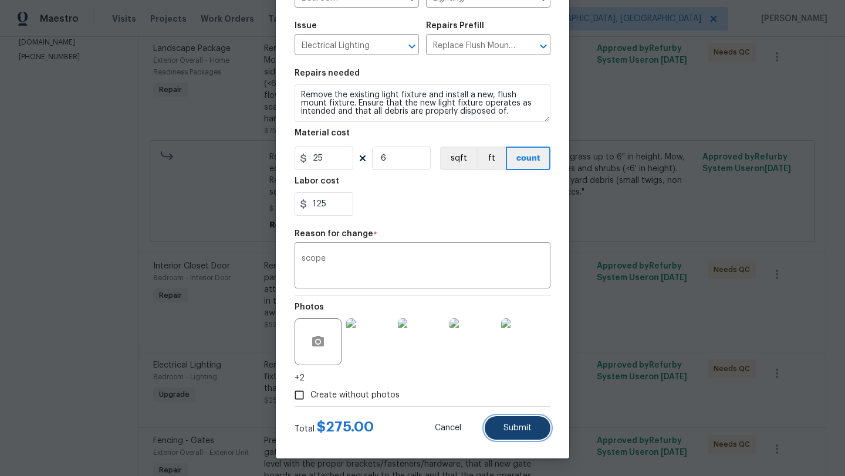
click at [526, 434] on button "Submit" at bounding box center [518, 428] width 66 height 23
type input "5"
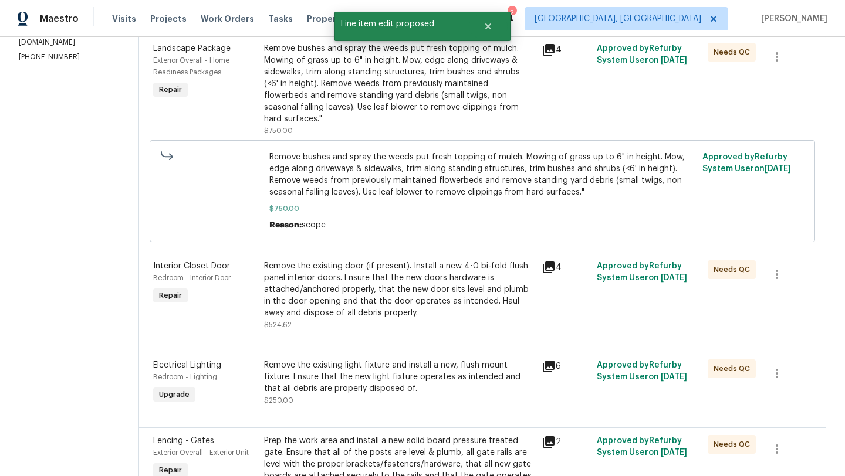
scroll to position [0, 0]
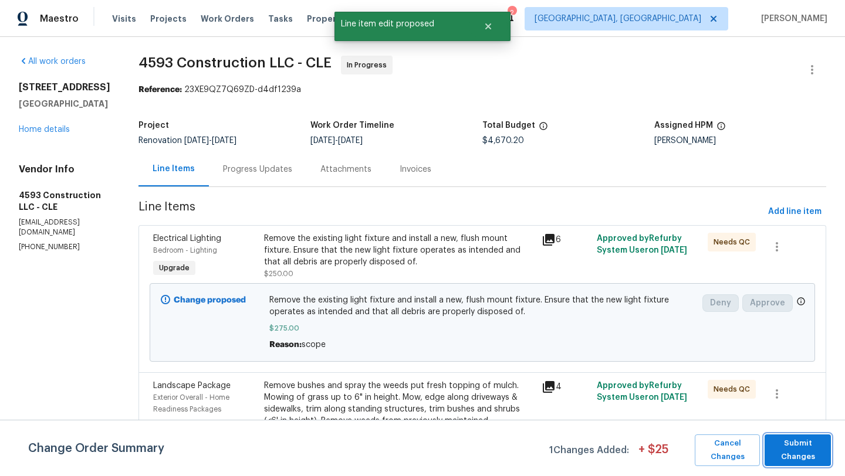
click at [811, 444] on span "Submit Changes" at bounding box center [797, 450] width 55 height 27
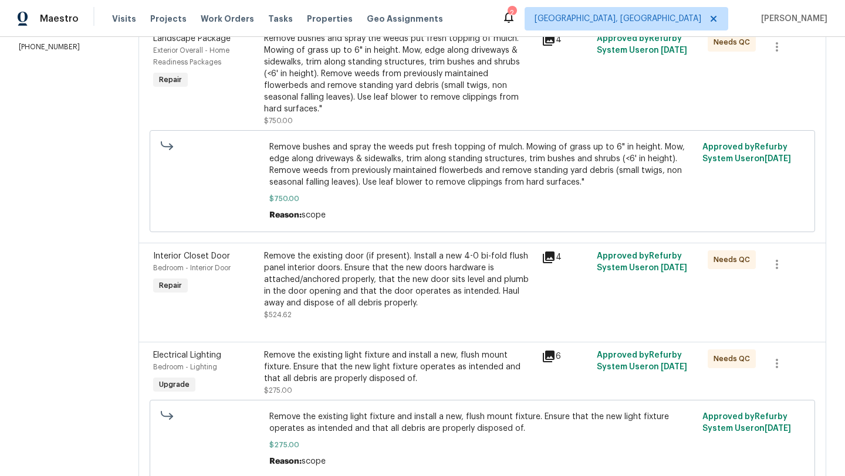
scroll to position [301, 0]
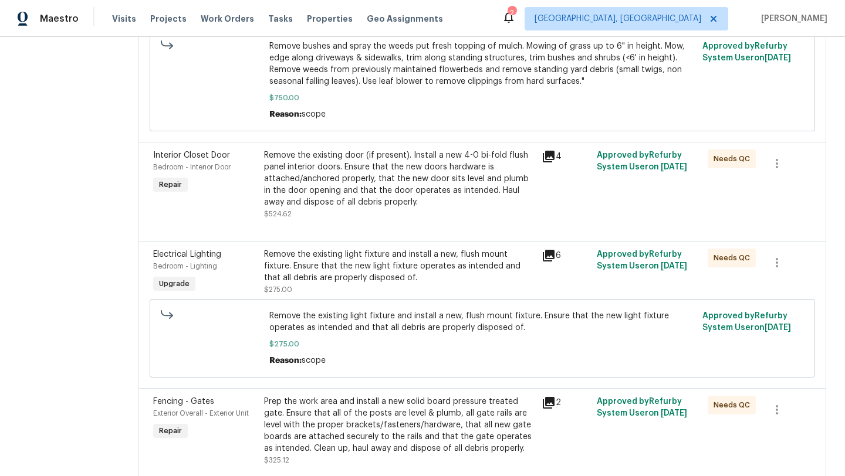
click at [359, 286] on div "Remove the existing light fixture and install a new, flush mount fixture. Ensur…" at bounding box center [399, 272] width 271 height 47
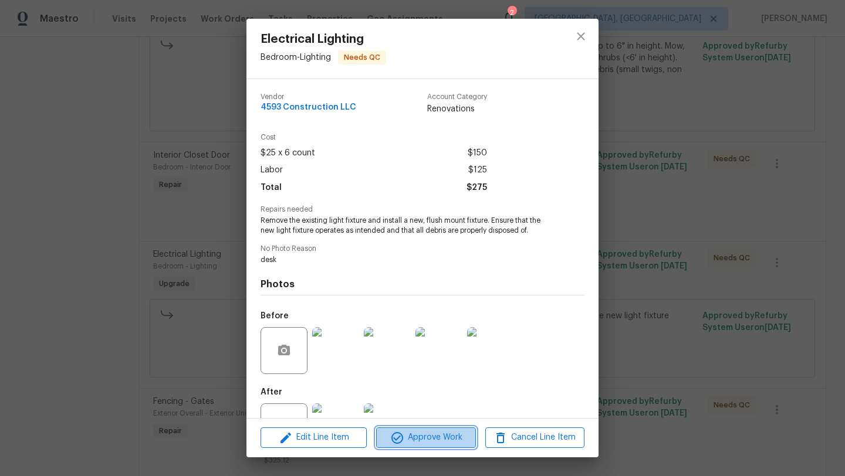
click at [407, 436] on span "Approve Work" at bounding box center [426, 438] width 92 height 15
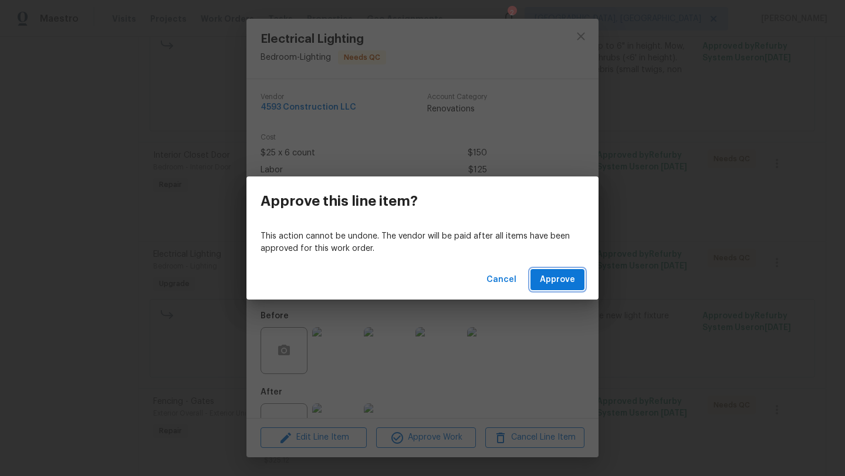
click at [555, 280] on span "Approve" at bounding box center [557, 280] width 35 height 15
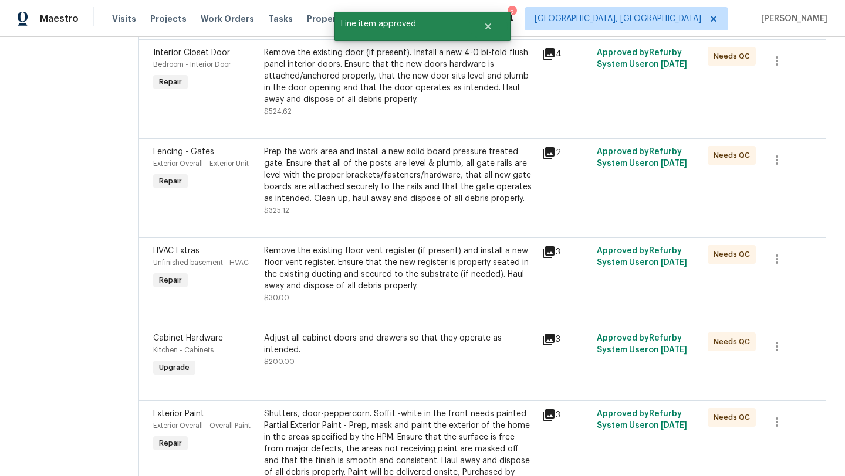
scroll to position [421, 0]
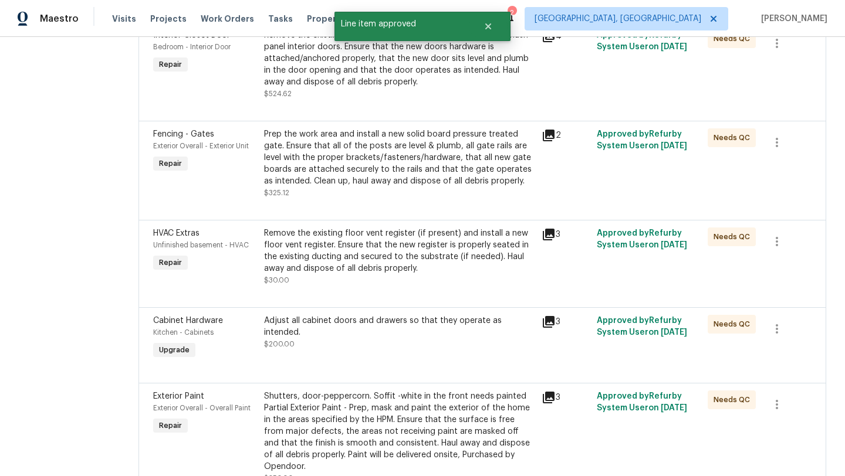
click at [351, 355] on div "Adjust all cabinet doors and drawers so that they operate as intended. $200.00" at bounding box center [400, 339] width 278 height 54
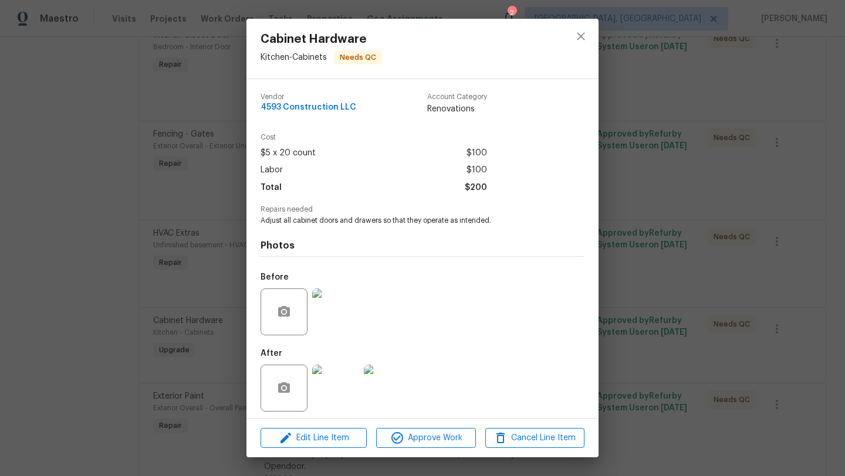
click at [337, 395] on img at bounding box center [335, 388] width 47 height 47
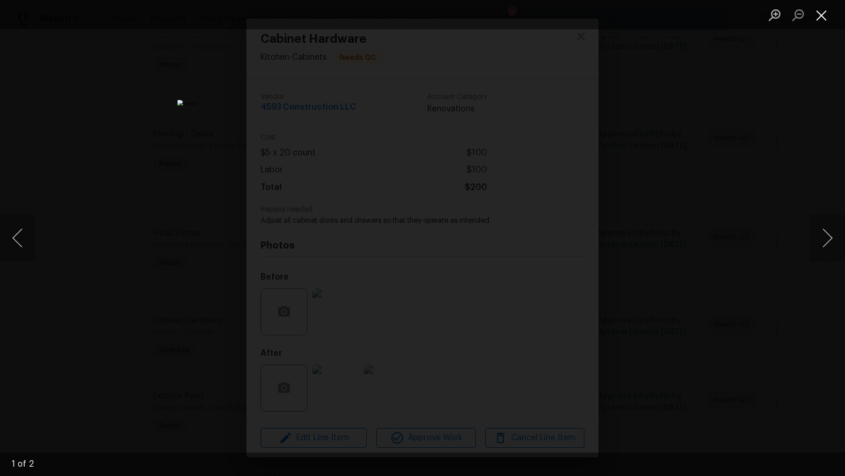
click at [828, 19] on button "Close lightbox" at bounding box center [821, 15] width 23 height 21
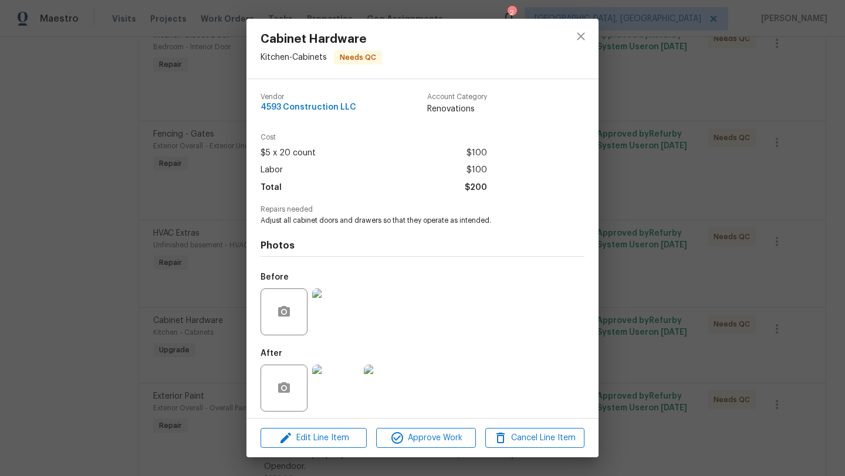
click at [399, 397] on img at bounding box center [387, 388] width 47 height 47
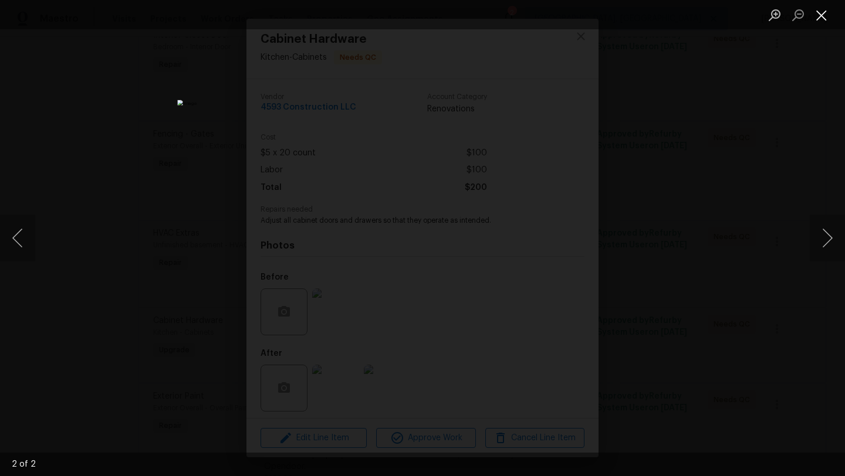
click at [825, 13] on button "Close lightbox" at bounding box center [821, 15] width 23 height 21
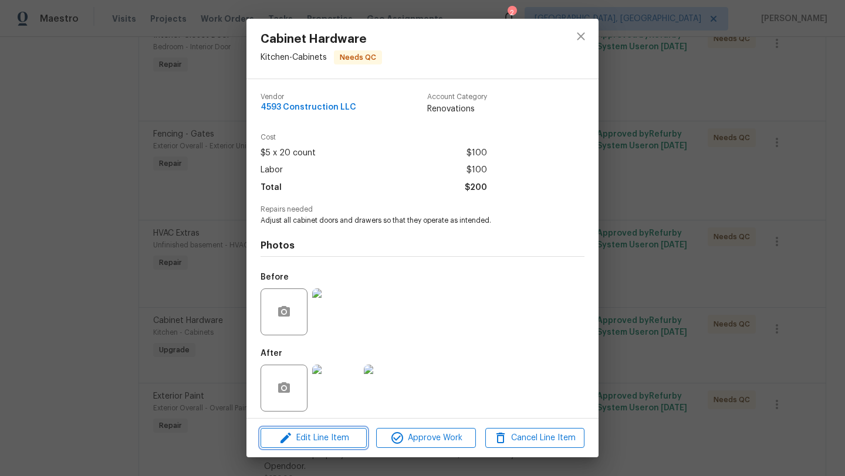
click at [306, 442] on span "Edit Line Item" at bounding box center [313, 438] width 99 height 15
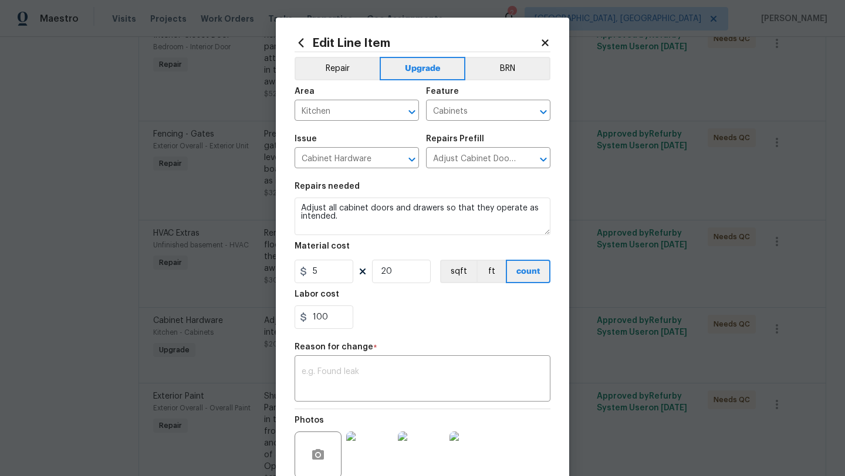
click at [549, 43] on icon at bounding box center [545, 43] width 11 height 11
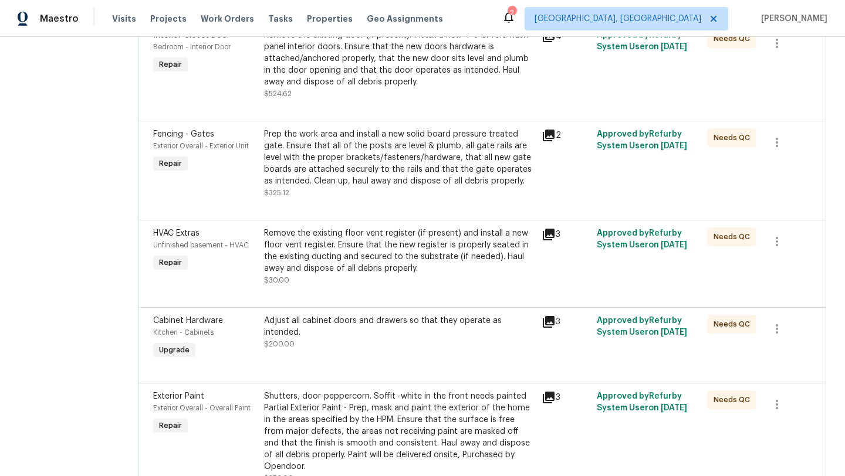
click at [334, 353] on div "Adjust all cabinet doors and drawers so that they operate as intended. $200.00" at bounding box center [400, 339] width 278 height 54
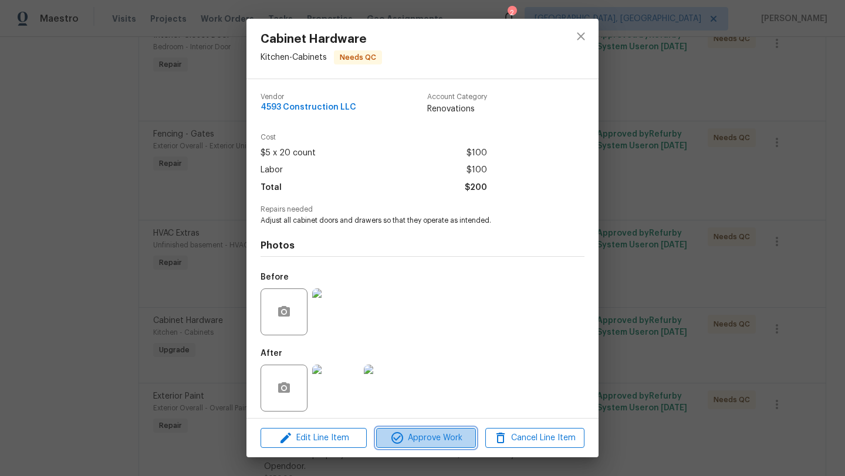
click at [400, 441] on icon "button" at bounding box center [397, 438] width 14 height 14
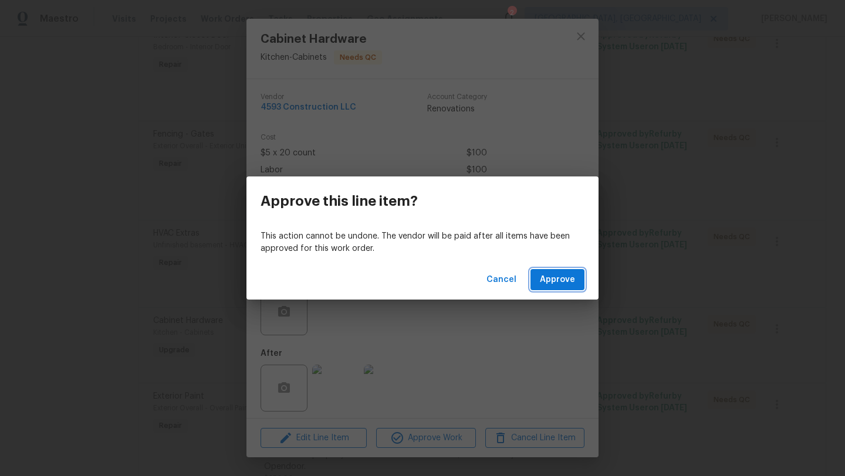
click at [550, 282] on span "Approve" at bounding box center [557, 280] width 35 height 15
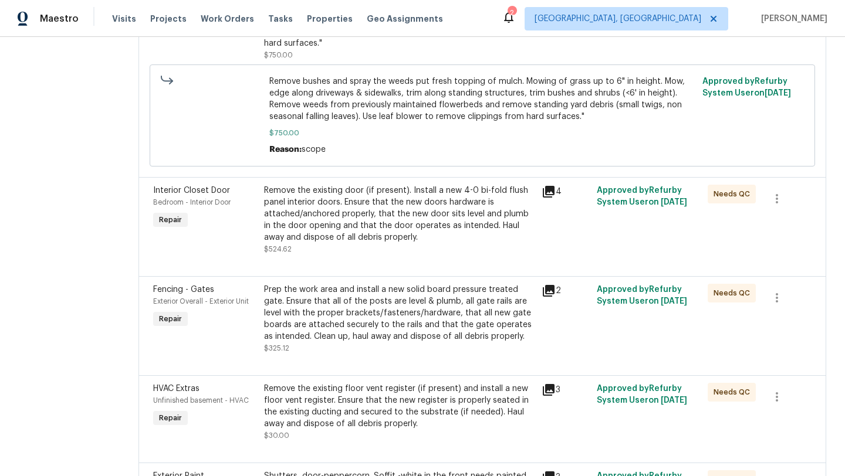
scroll to position [335, 0]
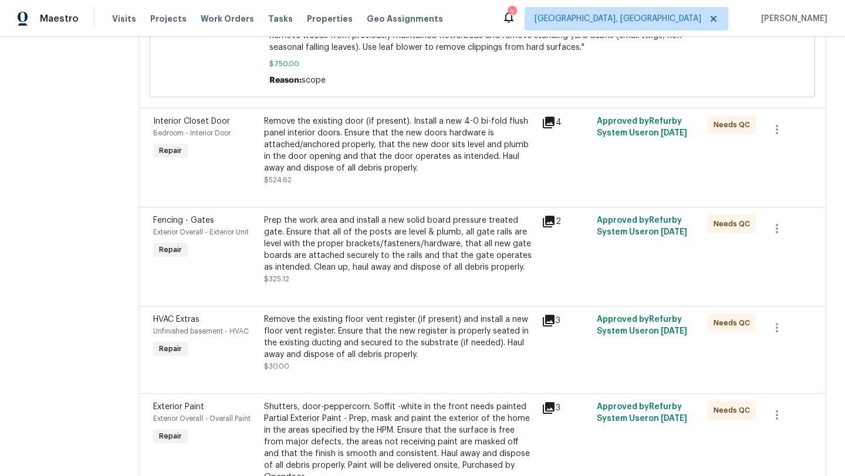
click at [329, 262] on div "Prep the work area and install a new solid board pressure treated gate. Ensure …" at bounding box center [399, 244] width 271 height 59
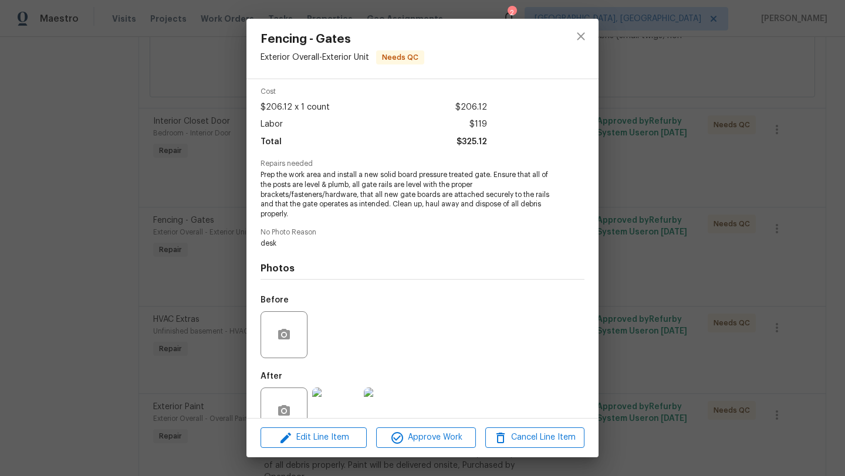
scroll to position [74, 0]
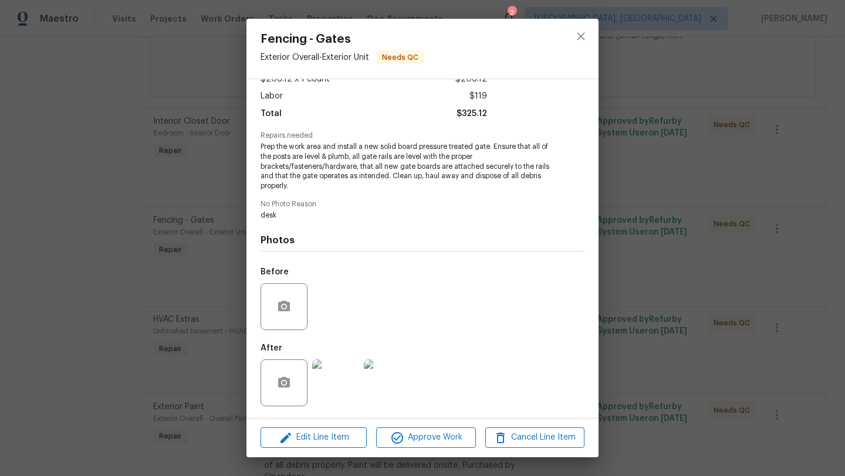
click at [327, 381] on img at bounding box center [335, 383] width 47 height 47
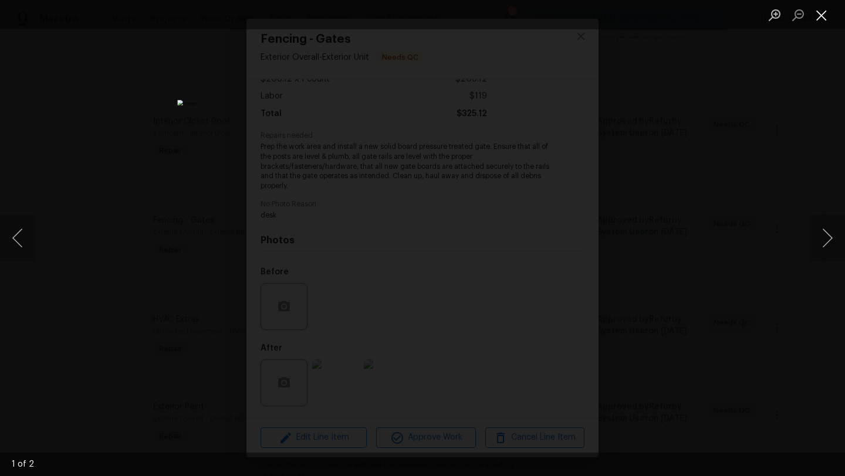
click at [823, 15] on button "Close lightbox" at bounding box center [821, 15] width 23 height 21
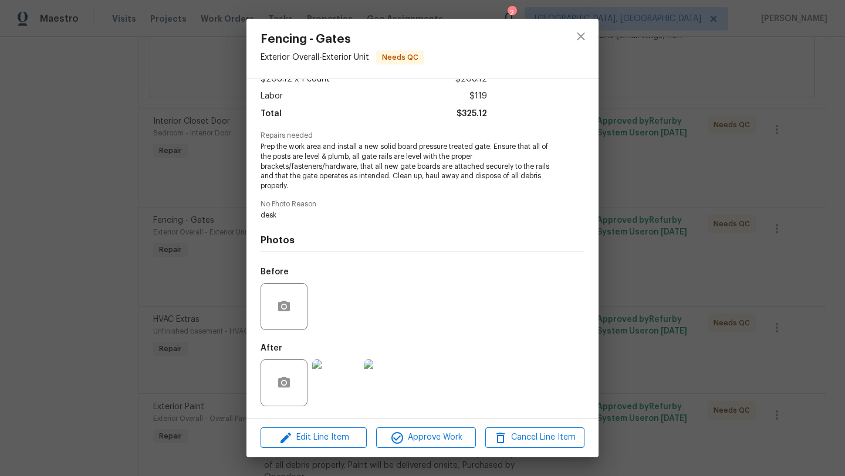
click at [383, 389] on img at bounding box center [387, 383] width 47 height 47
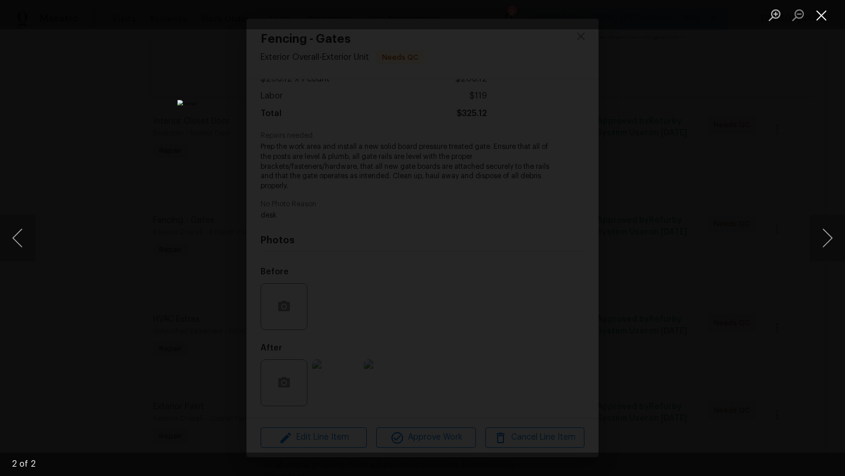
click at [820, 16] on button "Close lightbox" at bounding box center [821, 15] width 23 height 21
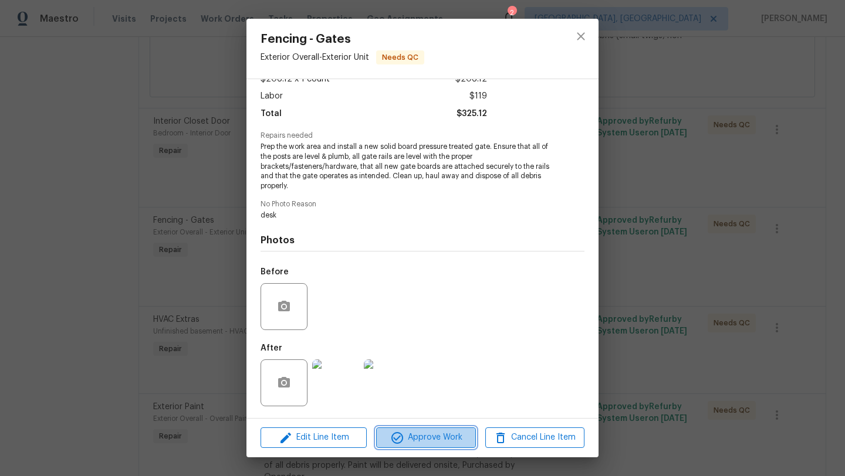
click at [415, 433] on span "Approve Work" at bounding box center [426, 438] width 92 height 15
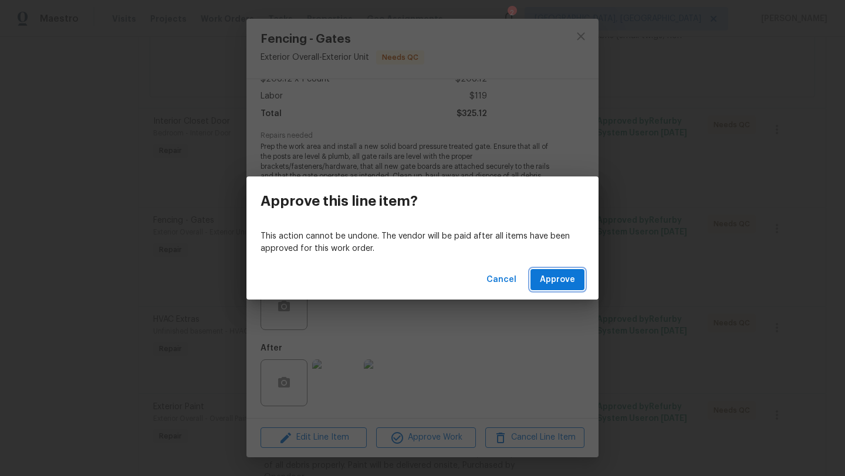
click at [573, 285] on span "Approve" at bounding box center [557, 280] width 35 height 15
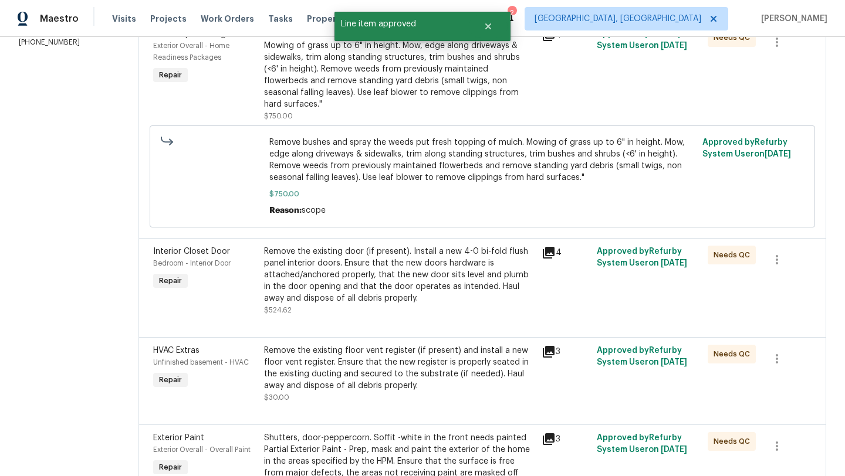
scroll to position [240, 0]
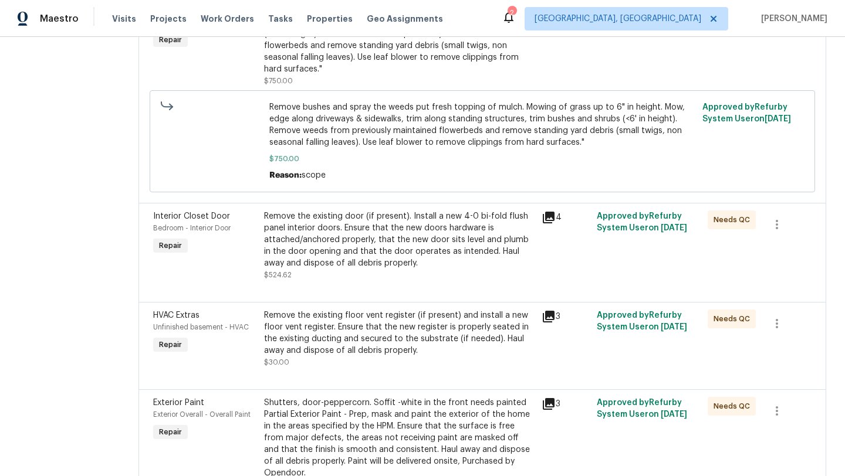
click at [350, 369] on div "Remove the existing floor vent register (if present) and install a new floor ve…" at bounding box center [399, 339] width 271 height 59
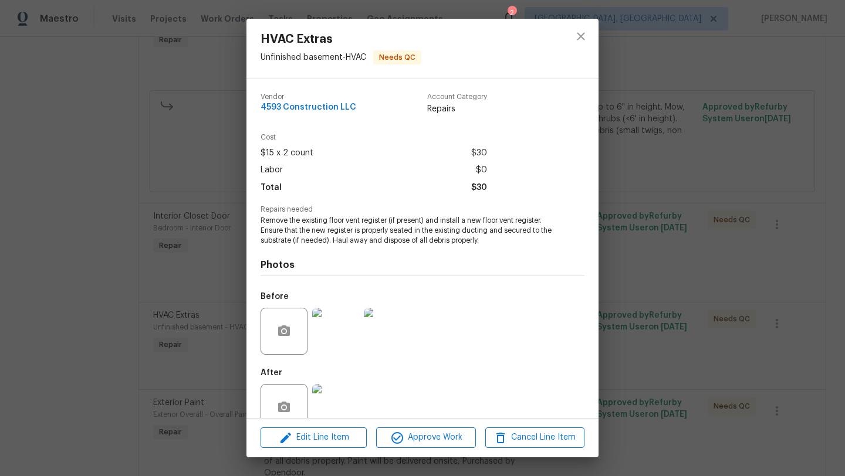
scroll to position [21, 0]
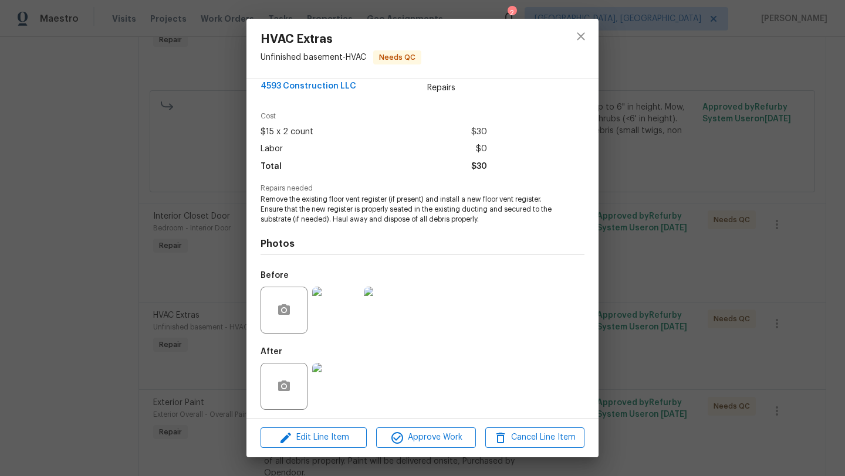
click at [350, 385] on img at bounding box center [335, 386] width 47 height 47
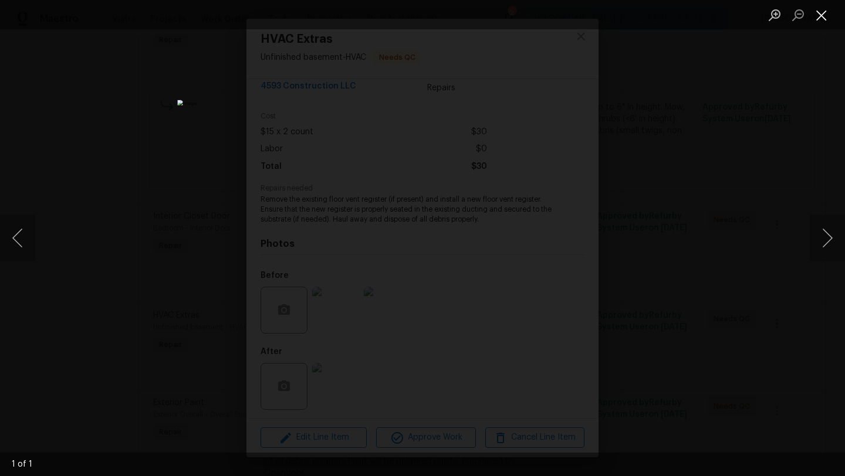
click at [826, 15] on button "Close lightbox" at bounding box center [821, 15] width 23 height 21
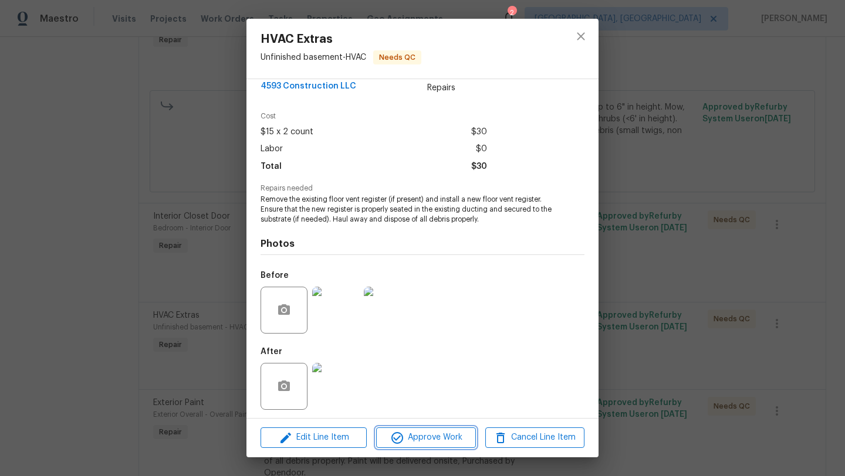
click at [430, 444] on span "Approve Work" at bounding box center [426, 438] width 92 height 15
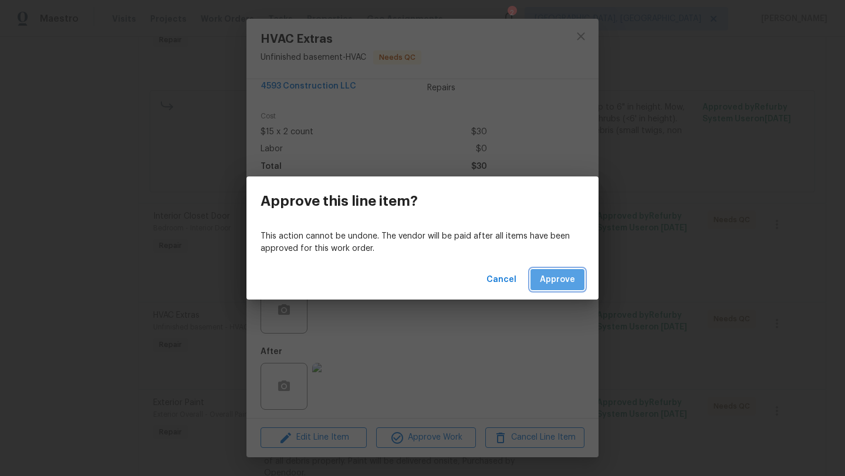
click at [567, 285] on span "Approve" at bounding box center [557, 280] width 35 height 15
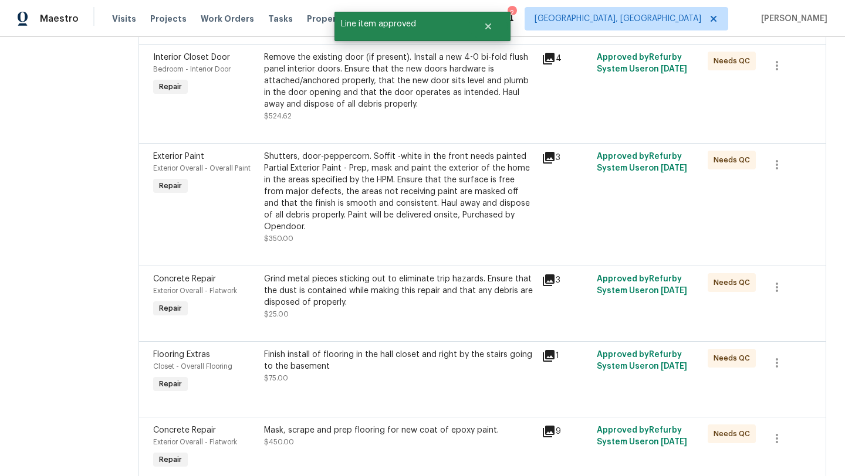
scroll to position [400, 0]
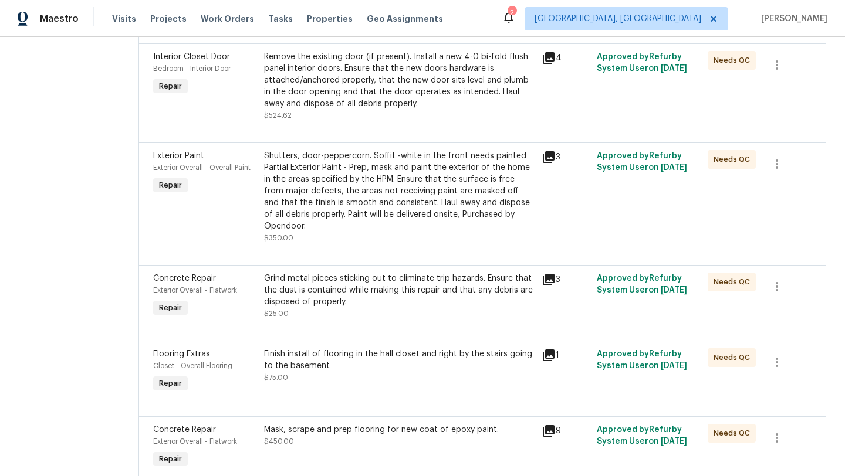
click at [326, 365] on div "Finish install of flooring in the hall closet and right by the stairs going to …" at bounding box center [399, 360] width 271 height 23
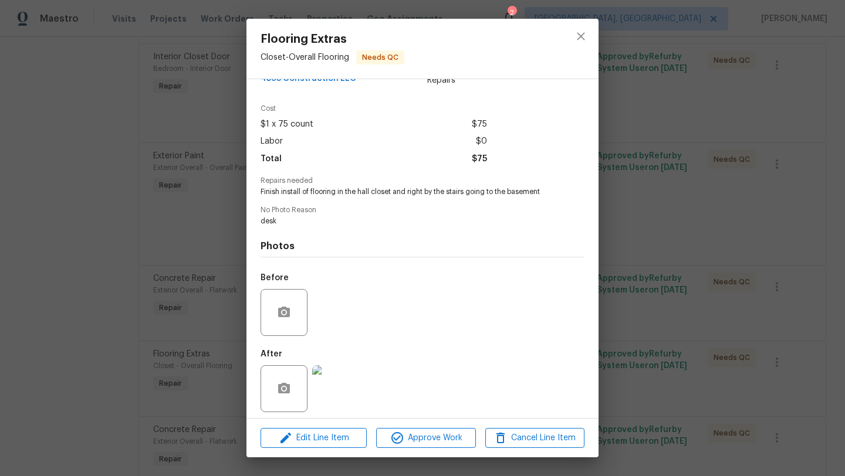
scroll to position [35, 0]
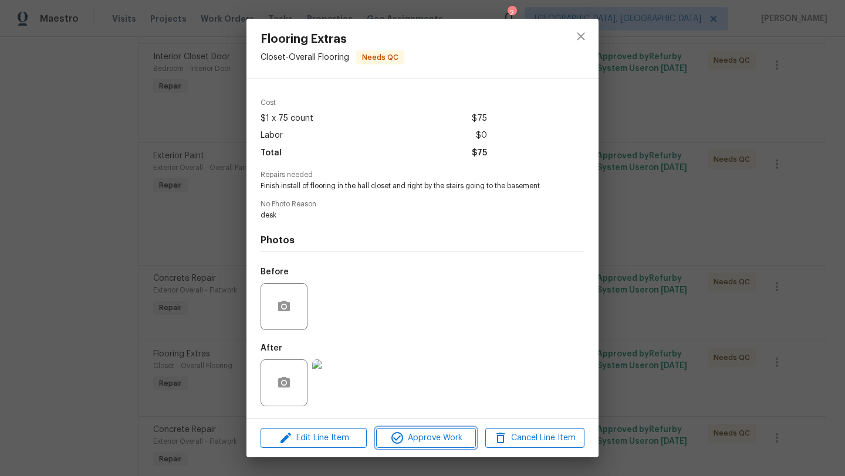
click at [431, 441] on span "Approve Work" at bounding box center [426, 438] width 92 height 15
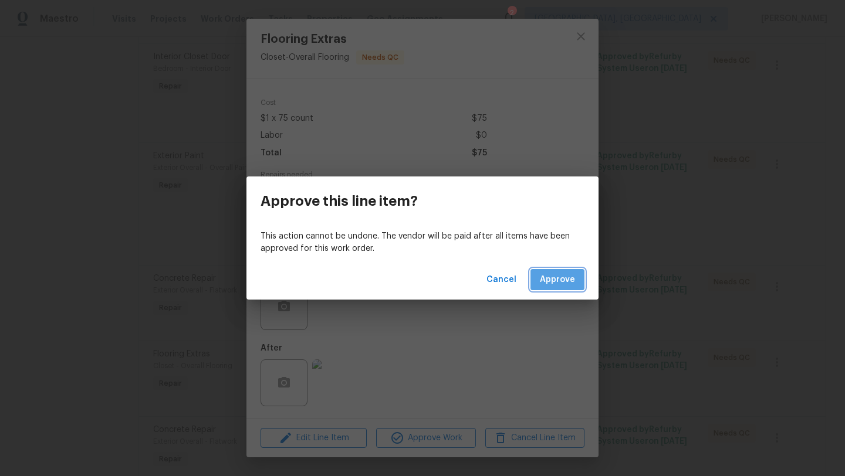
click at [549, 283] on span "Approve" at bounding box center [557, 280] width 35 height 15
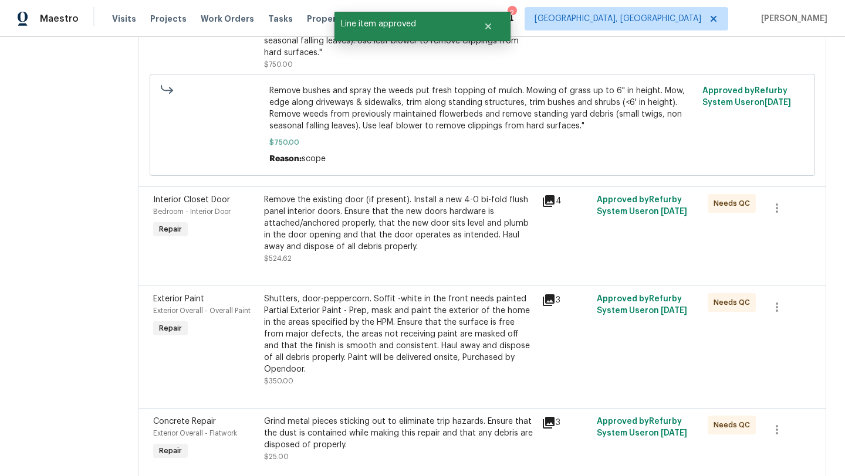
scroll to position [263, 0]
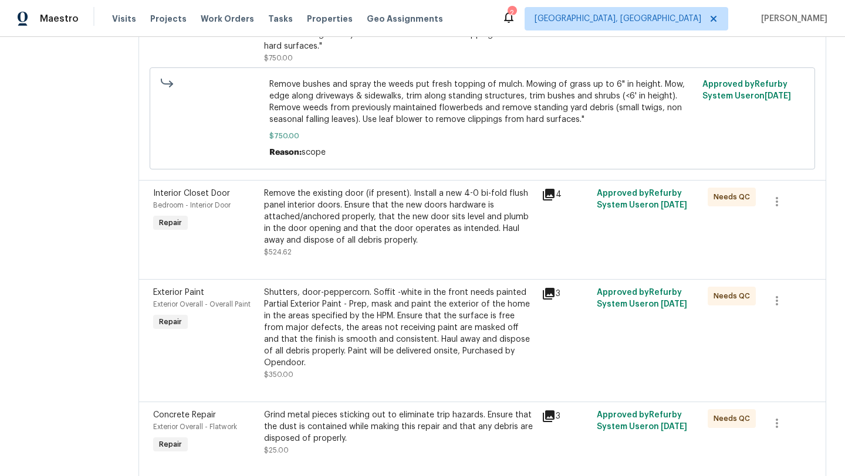
click at [379, 339] on div "Shutters, door-peppercorn. Soffit -white in the front needs painted Partial Ext…" at bounding box center [399, 328] width 271 height 82
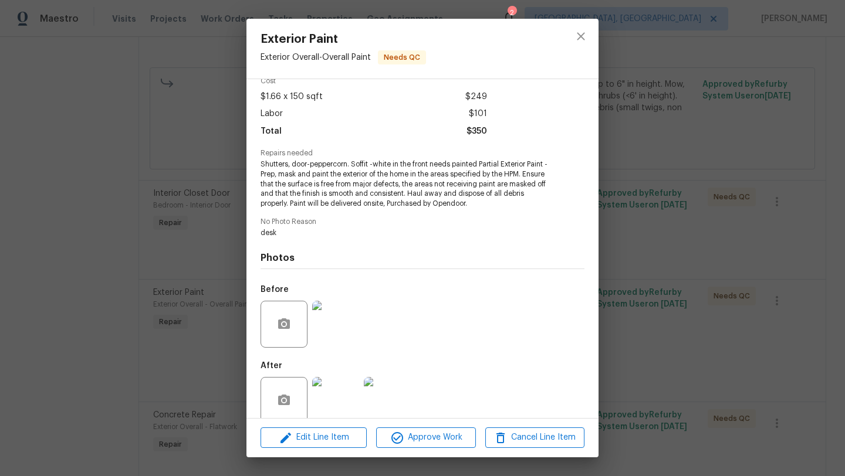
scroll to position [74, 0]
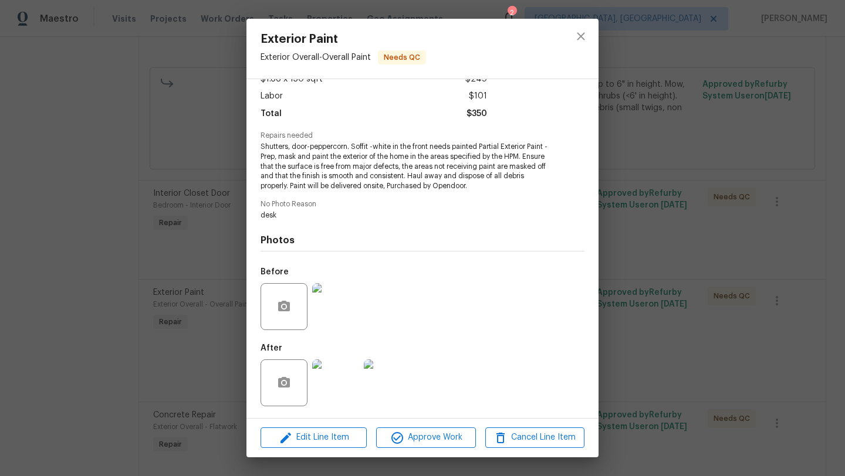
click at [326, 391] on img at bounding box center [335, 383] width 47 height 47
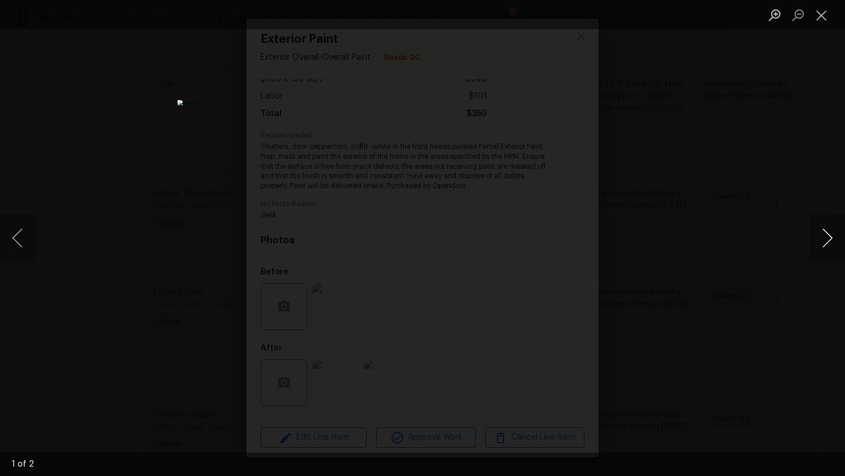
click at [835, 235] on button "Next image" at bounding box center [827, 238] width 35 height 47
click at [819, 16] on button "Close lightbox" at bounding box center [821, 15] width 23 height 21
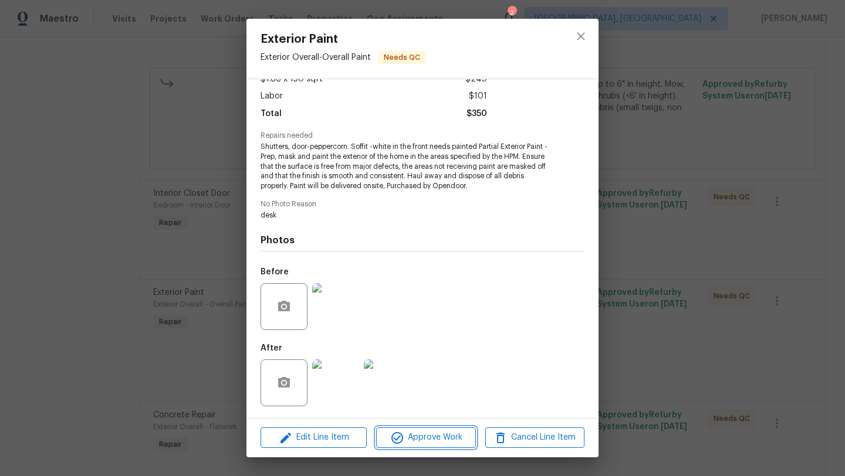
click at [412, 437] on span "Approve Work" at bounding box center [426, 438] width 92 height 15
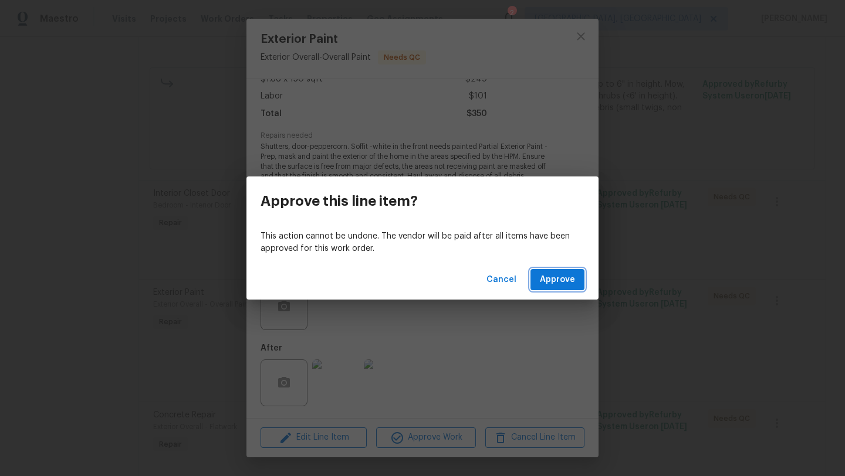
click at [558, 276] on span "Approve" at bounding box center [557, 280] width 35 height 15
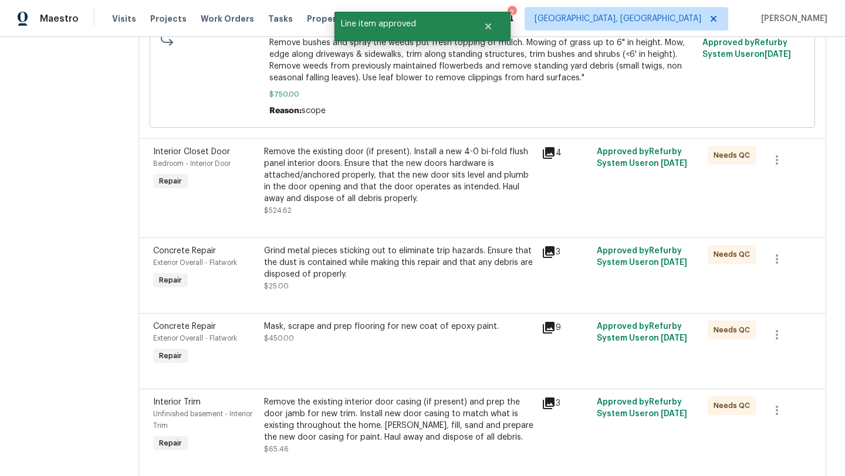
scroll to position [317, 0]
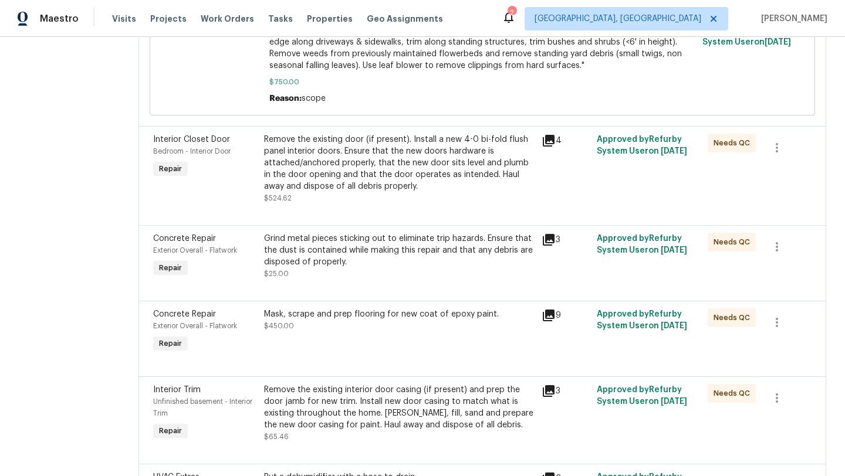
click at [355, 256] on div "Grind metal pieces sticking out to eliminate trip hazards. Ensure that the dust…" at bounding box center [399, 250] width 271 height 35
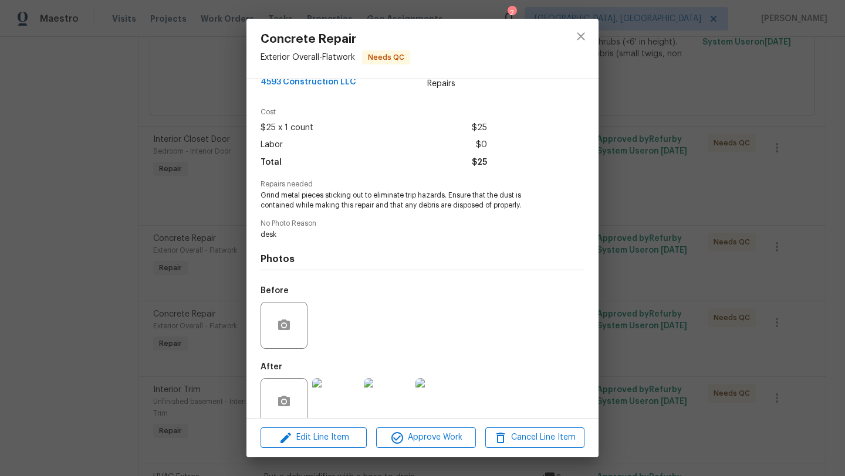
scroll to position [45, 0]
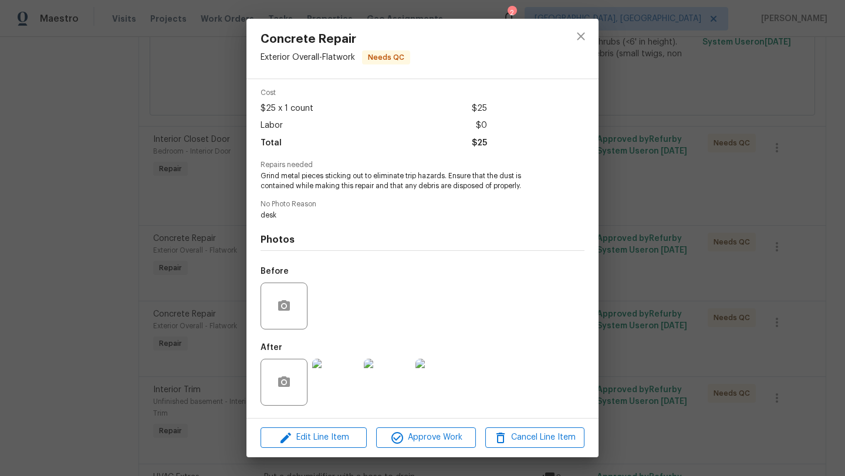
click at [337, 394] on img at bounding box center [335, 382] width 47 height 47
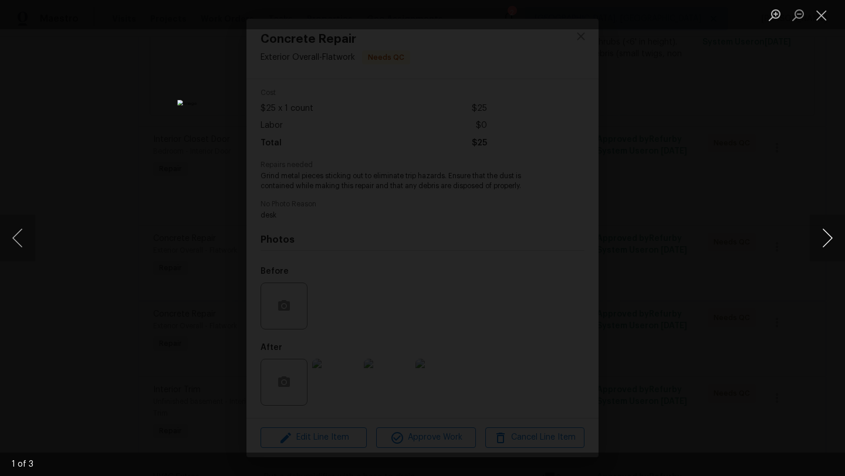
click at [832, 239] on button "Next image" at bounding box center [827, 238] width 35 height 47
click at [833, 241] on button "Next image" at bounding box center [827, 238] width 35 height 47
click at [825, 14] on button "Close lightbox" at bounding box center [821, 15] width 23 height 21
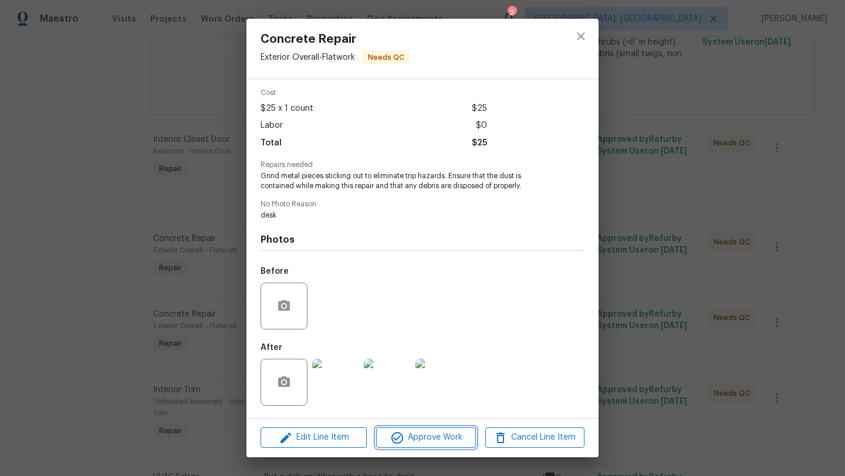
click at [402, 441] on icon "button" at bounding box center [397, 438] width 14 height 14
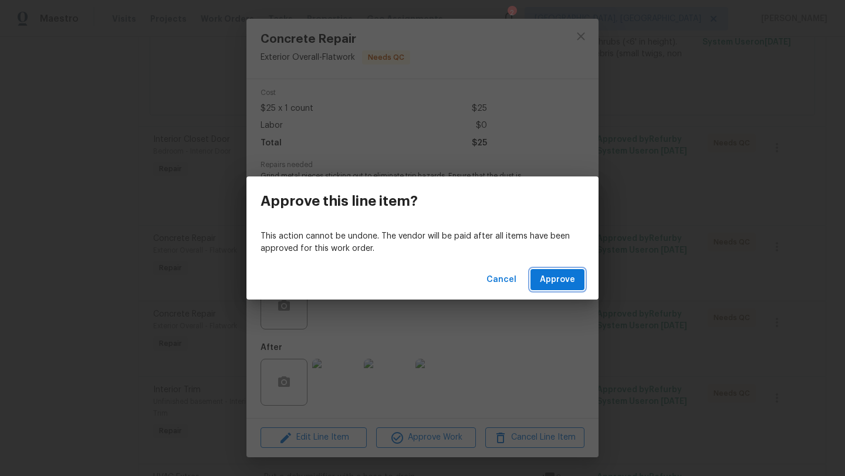
click at [550, 282] on span "Approve" at bounding box center [557, 280] width 35 height 15
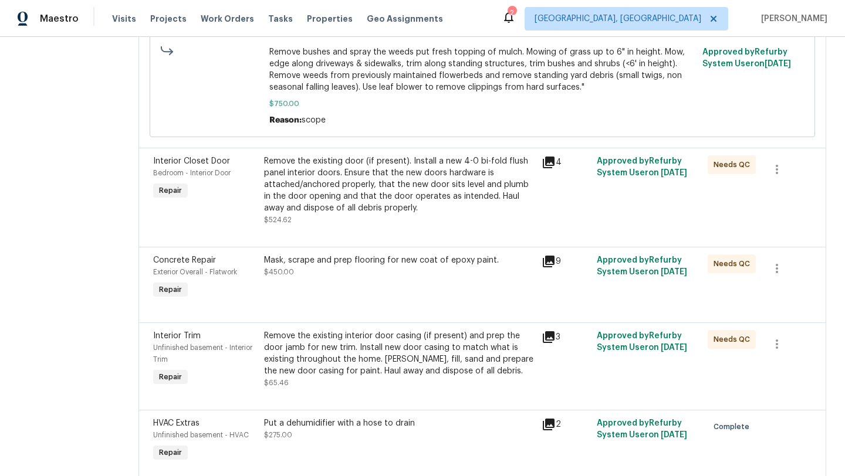
scroll to position [307, 0]
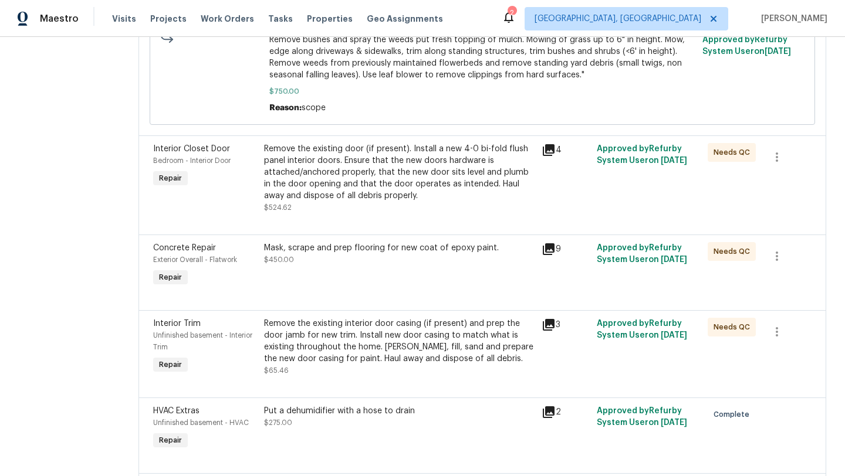
click at [362, 350] on div "Remove the existing interior door casing (if present) and prep the door jamb fo…" at bounding box center [399, 341] width 271 height 47
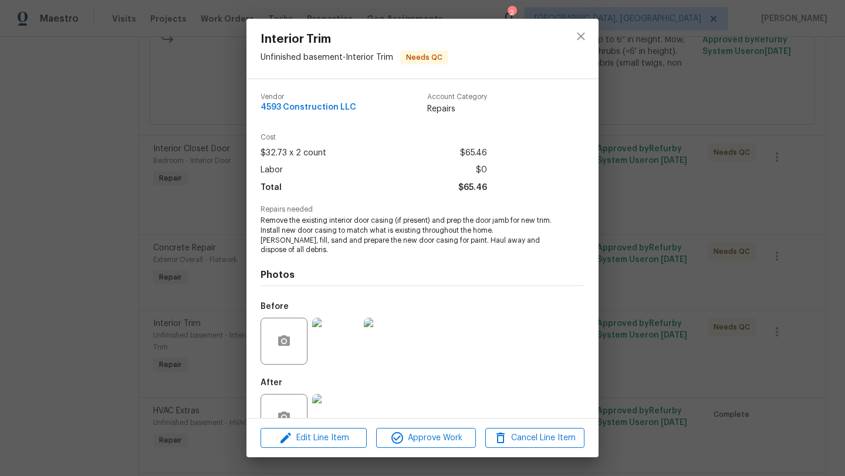
click at [340, 403] on img at bounding box center [335, 417] width 47 height 47
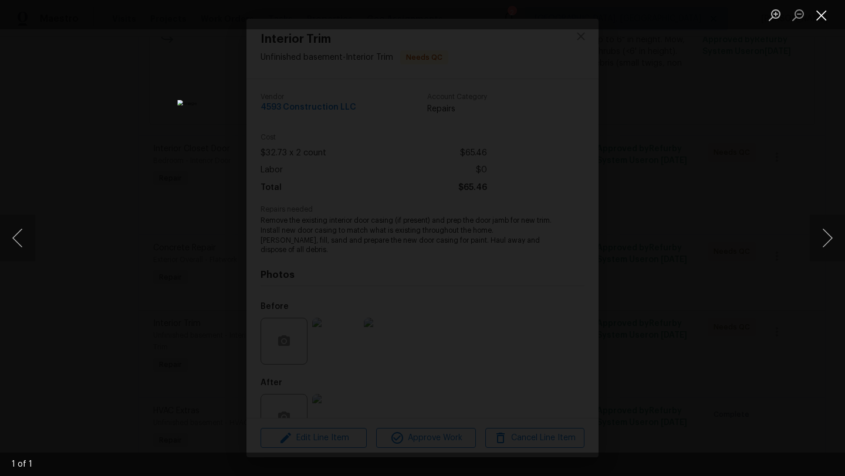
click at [823, 18] on button "Close lightbox" at bounding box center [821, 15] width 23 height 21
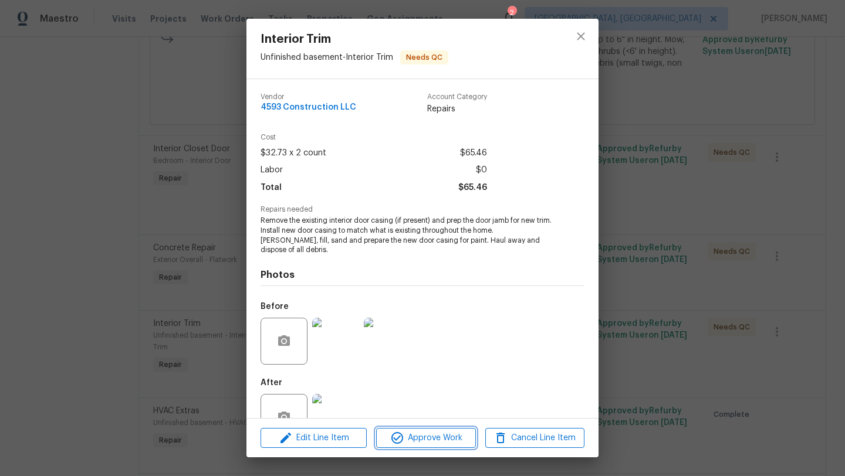
click at [420, 438] on span "Approve Work" at bounding box center [426, 438] width 92 height 15
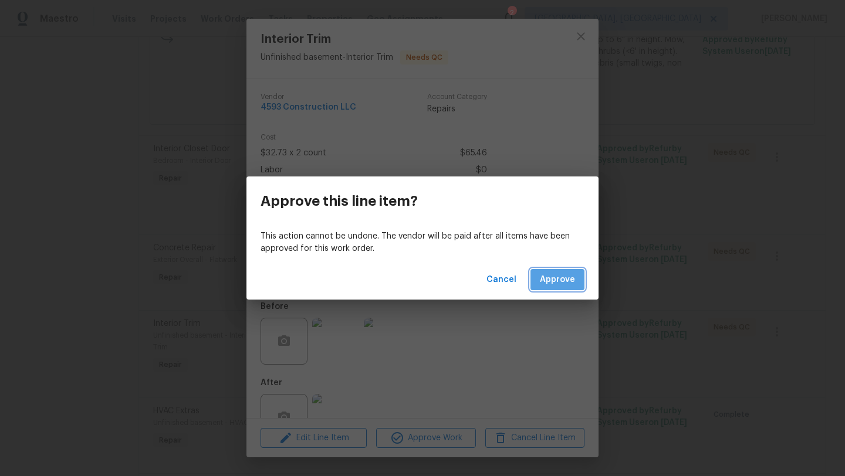
click at [569, 280] on span "Approve" at bounding box center [557, 280] width 35 height 15
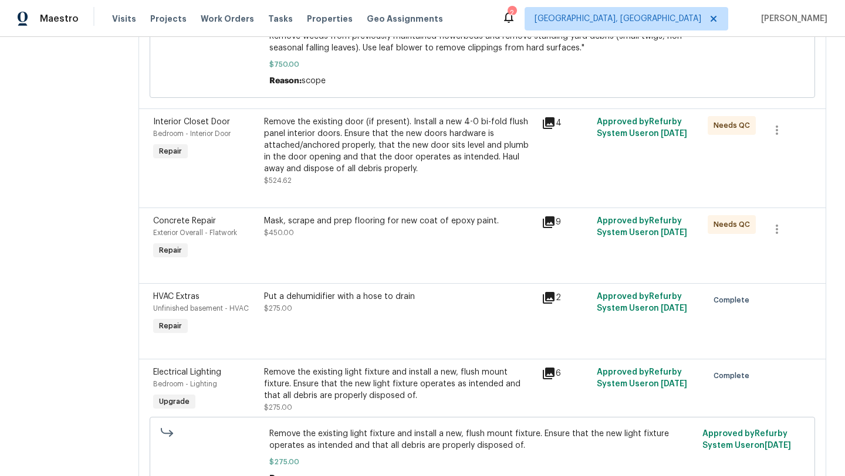
scroll to position [334, 0]
click at [334, 236] on div "Mask, scrape and prep flooring for new coat of epoxy paint. $450.00" at bounding box center [399, 227] width 271 height 23
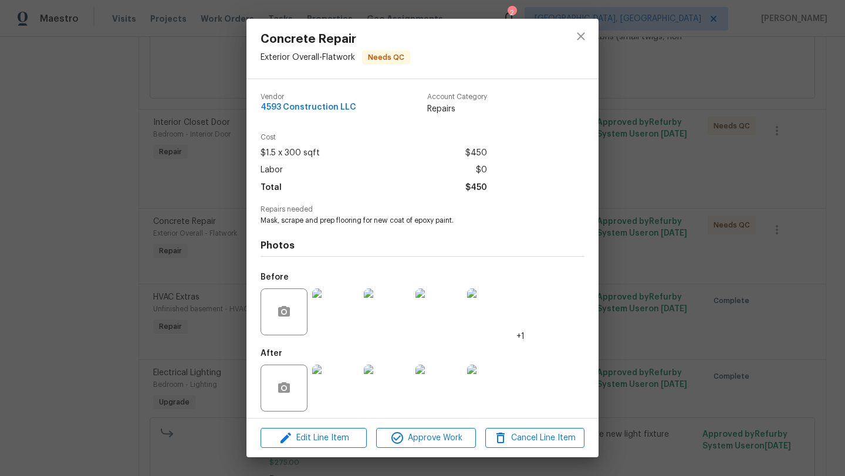
click at [333, 396] on img at bounding box center [335, 388] width 47 height 47
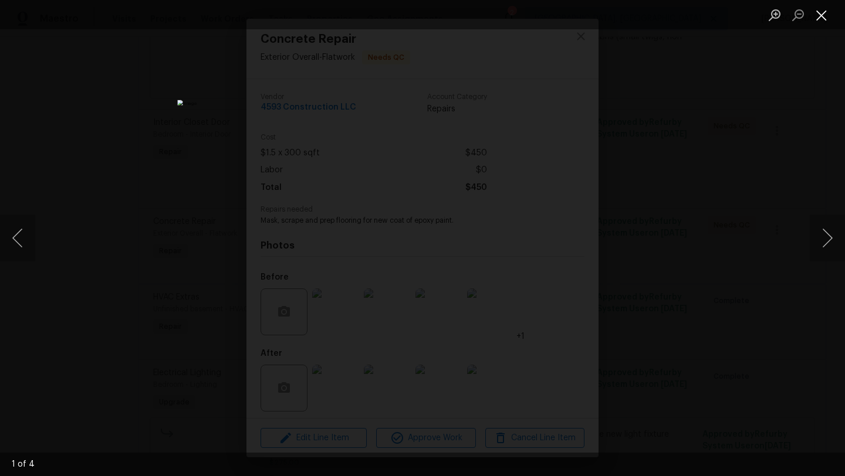
click at [827, 16] on button "Close lightbox" at bounding box center [821, 15] width 23 height 21
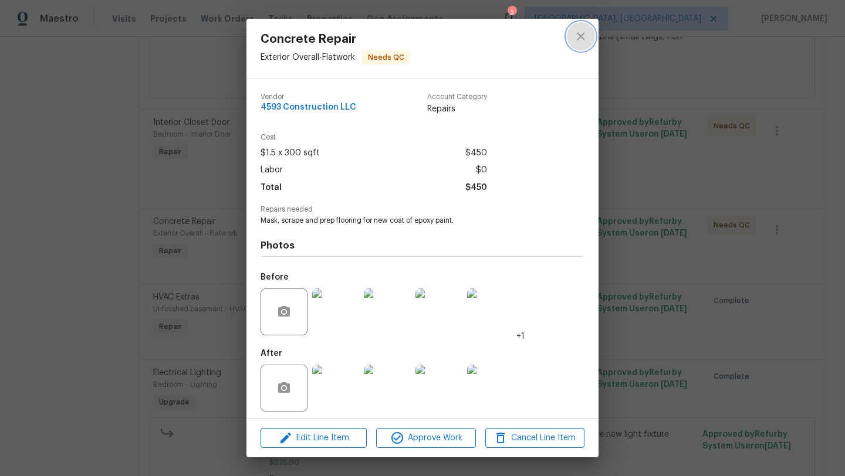
click at [580, 33] on icon "close" at bounding box center [581, 36] width 14 height 14
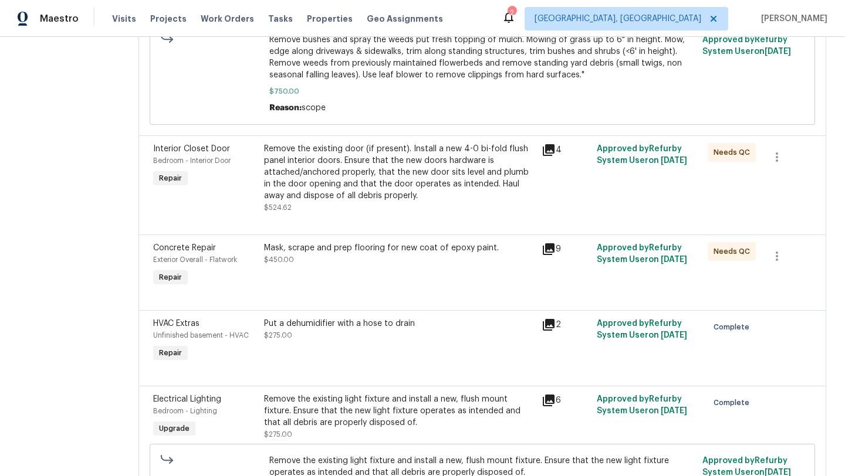
scroll to position [300, 0]
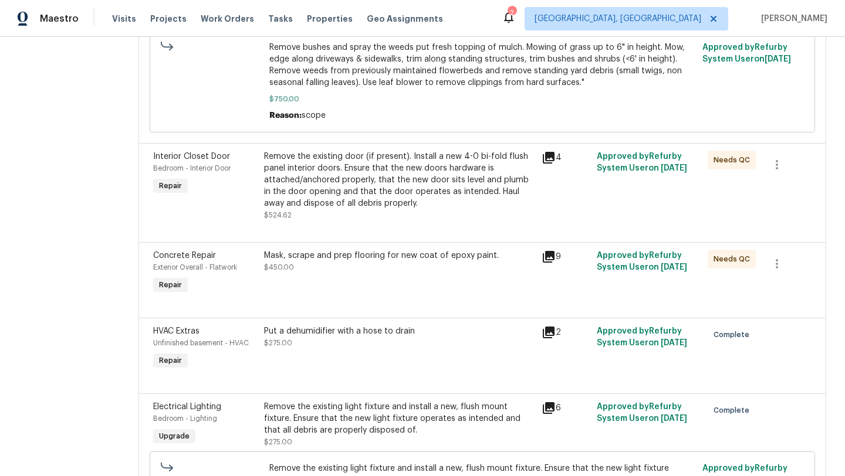
click at [340, 182] on div "Remove the existing door (if present). Install a new 4-0 bi-fold flush panel in…" at bounding box center [399, 180] width 271 height 59
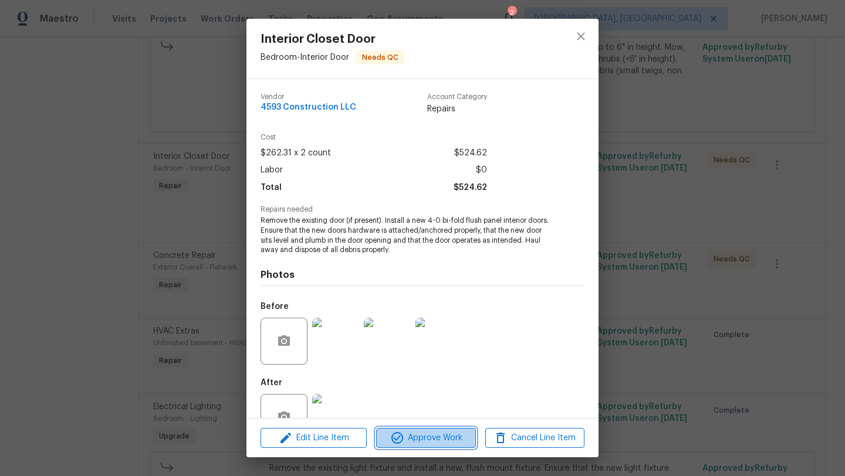
click at [411, 441] on span "Approve Work" at bounding box center [426, 438] width 92 height 15
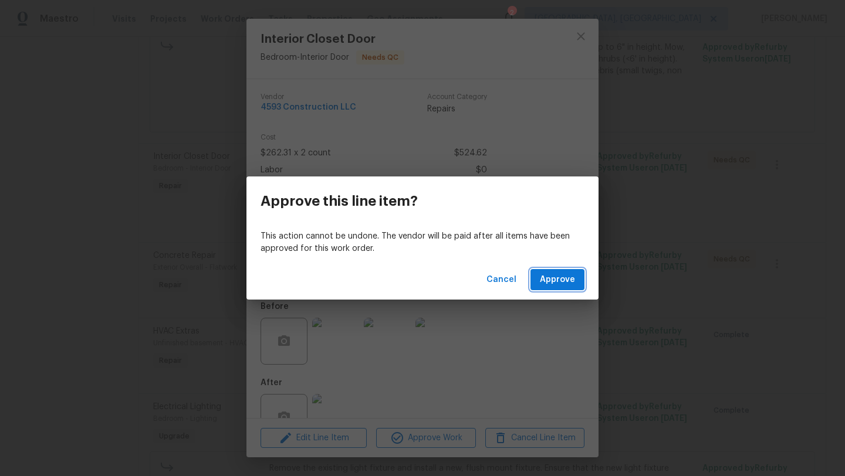
click at [566, 279] on span "Approve" at bounding box center [557, 280] width 35 height 15
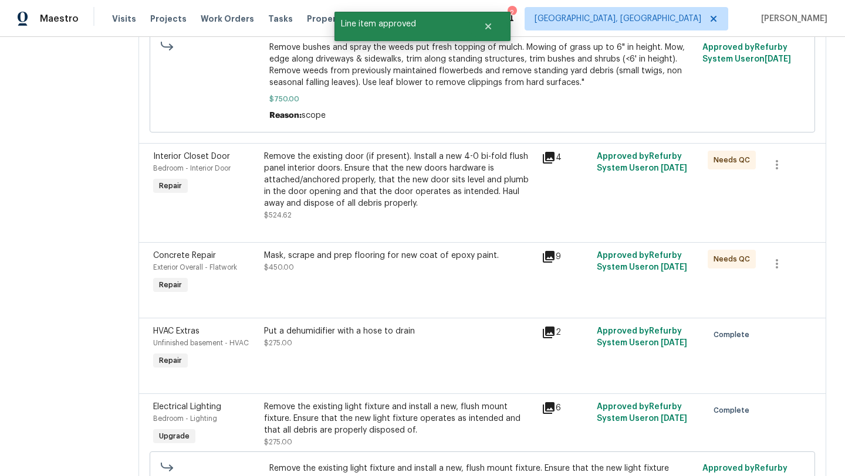
scroll to position [0, 0]
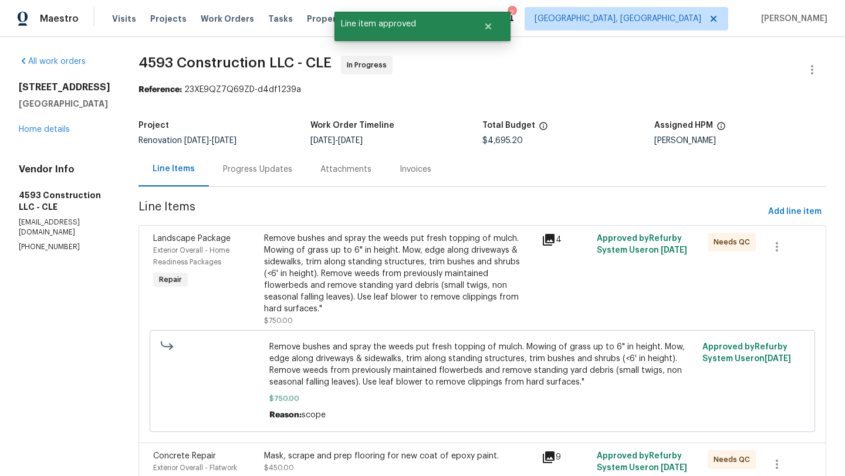
click at [392, 275] on div "Remove bushes and spray the weeds put fresh topping of mulch. Mowing of grass u…" at bounding box center [399, 274] width 271 height 82
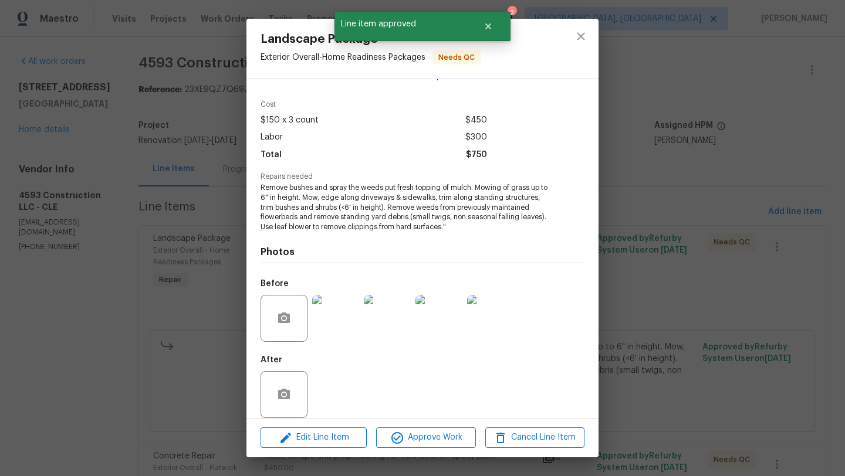
scroll to position [45, 0]
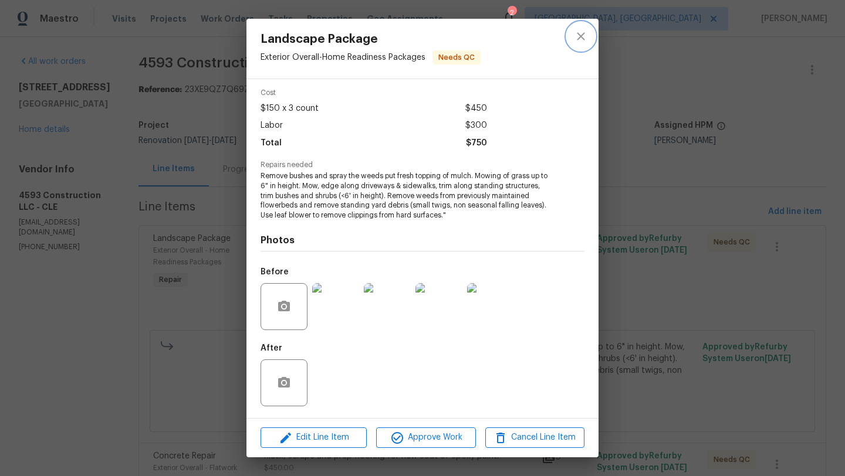
click at [584, 37] on icon "close" at bounding box center [581, 36] width 14 height 14
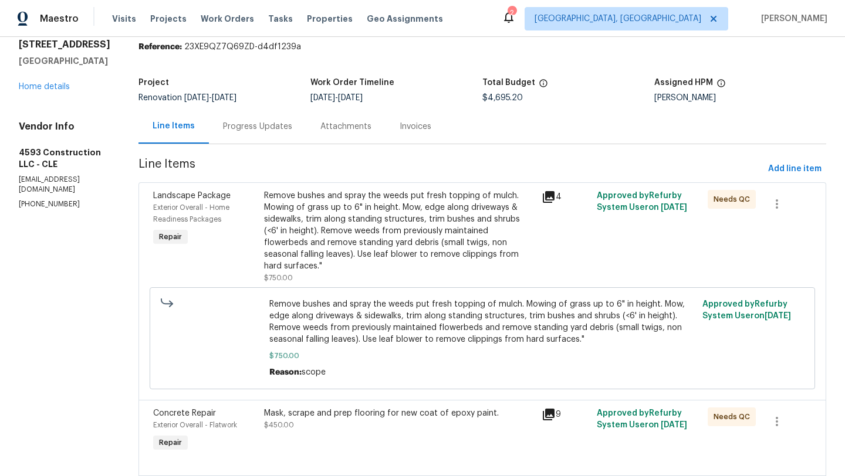
scroll to position [0, 0]
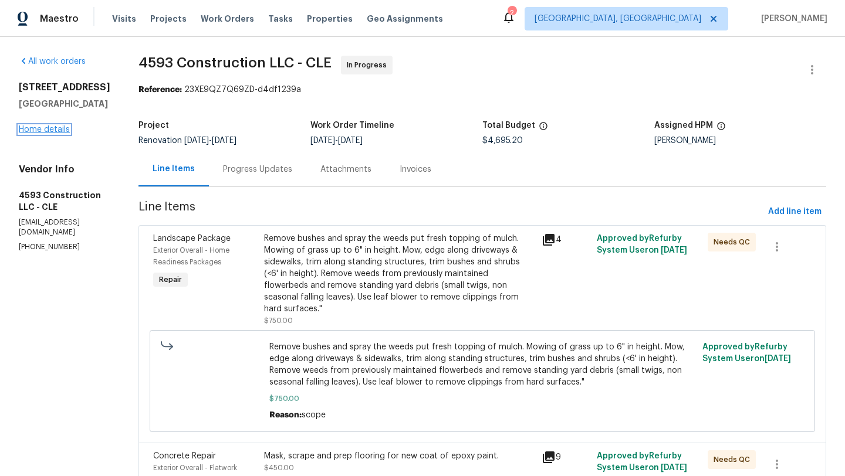
click at [48, 131] on link "Home details" at bounding box center [44, 130] width 51 height 8
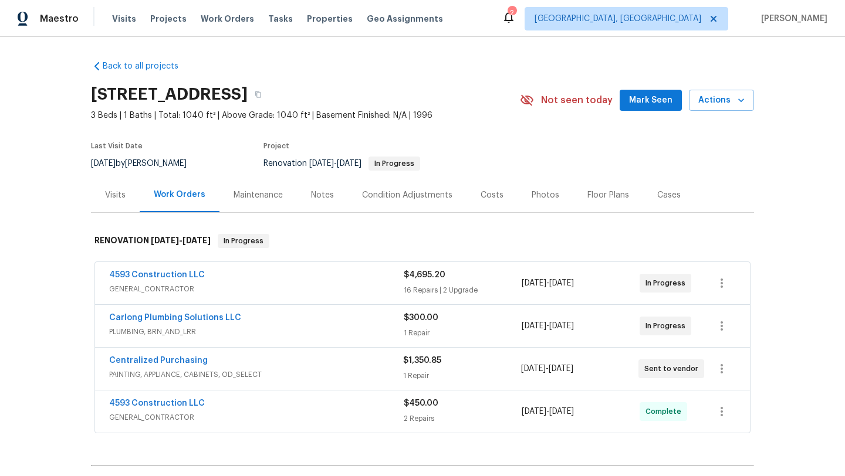
click at [380, 194] on div "Condition Adjustments" at bounding box center [407, 196] width 90 height 12
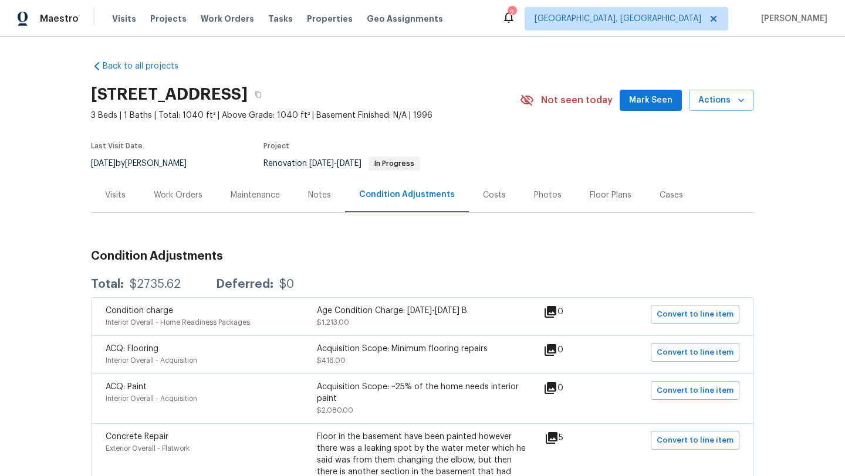
click at [594, 195] on div "Floor Plans" at bounding box center [611, 196] width 42 height 12
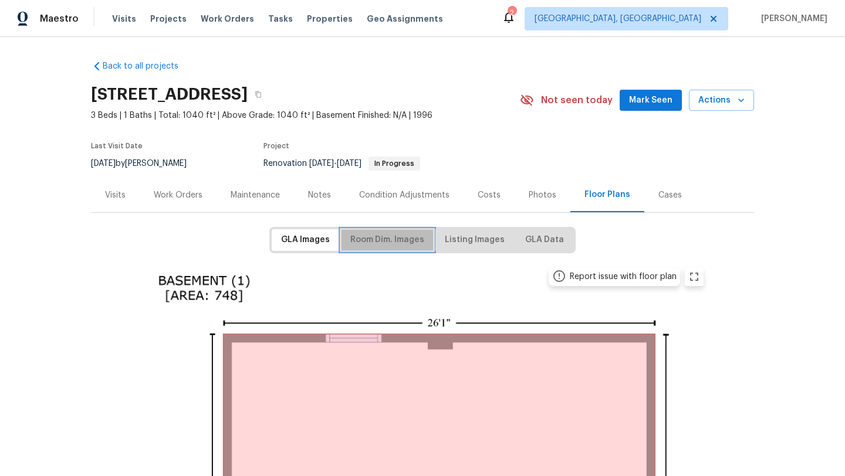
click at [384, 245] on span "Room Dim. Images" at bounding box center [387, 240] width 74 height 15
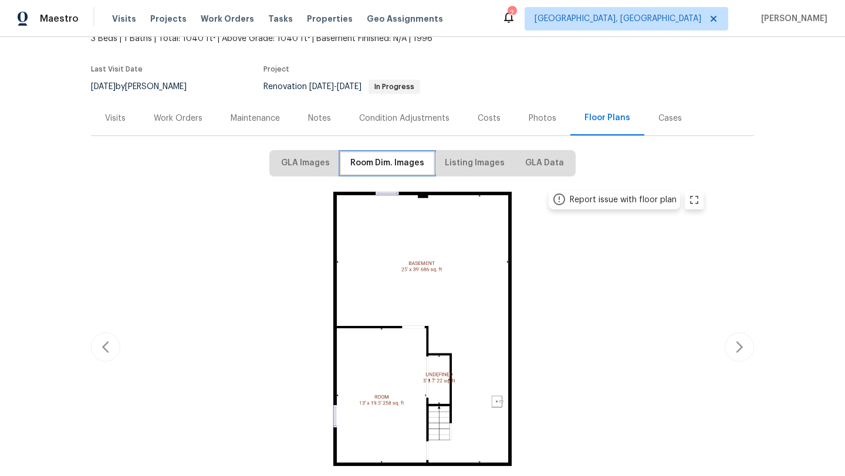
scroll to position [133, 0]
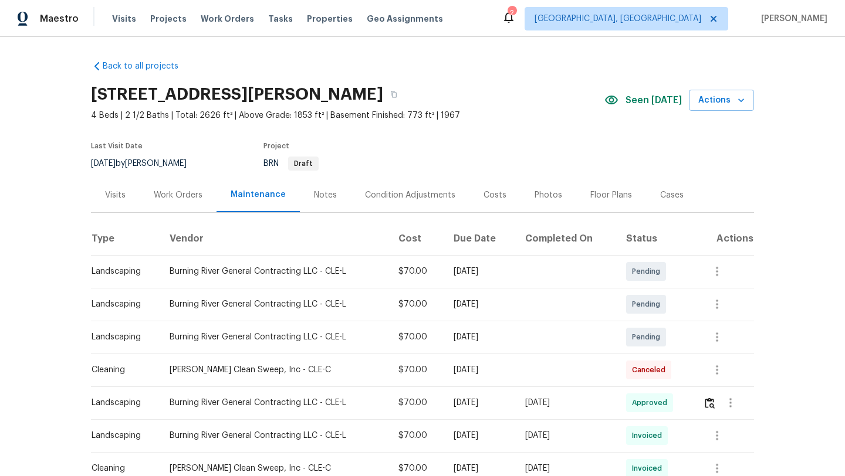
click at [110, 195] on div "Visits" at bounding box center [115, 196] width 21 height 12
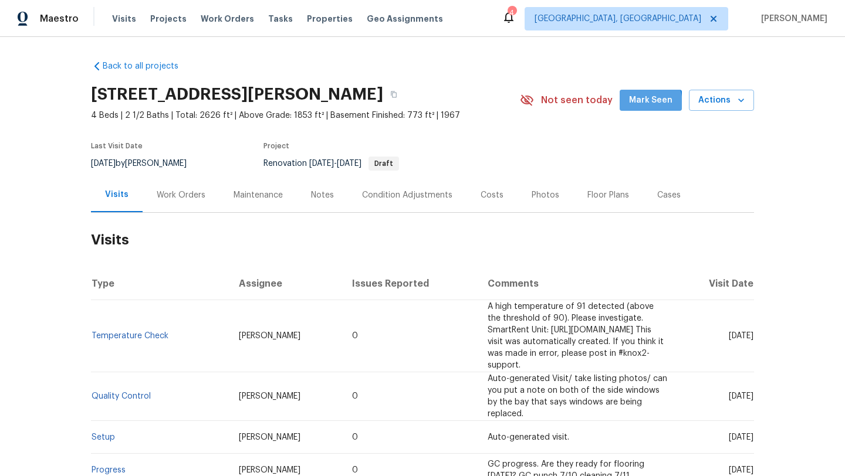
click at [640, 104] on span "Mark Seen" at bounding box center [650, 100] width 43 height 15
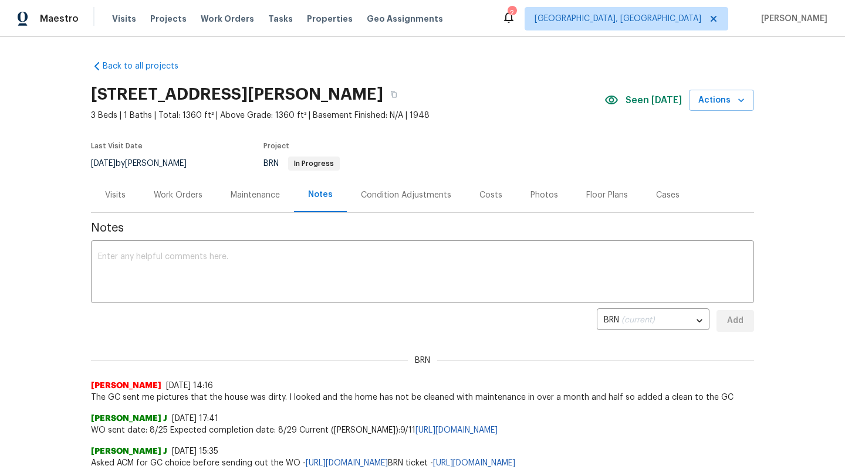
click at [111, 193] on div "Visits" at bounding box center [115, 196] width 21 height 12
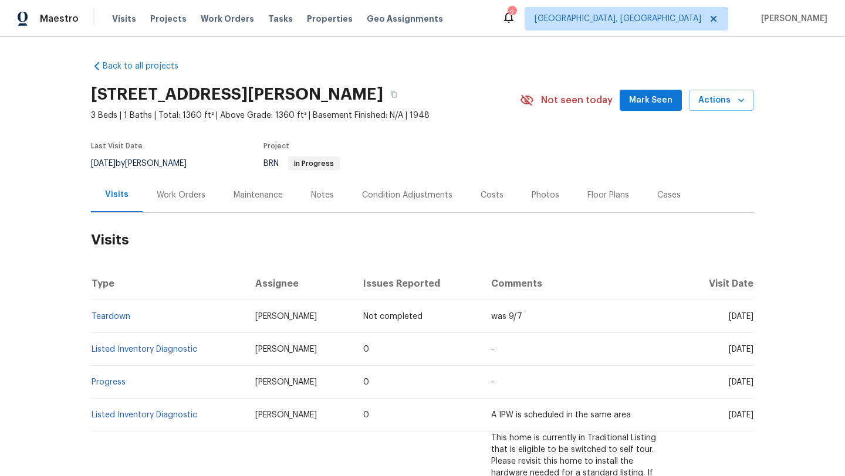
click at [656, 105] on span "Mark Seen" at bounding box center [650, 100] width 43 height 15
